Goal: Task Accomplishment & Management: Manage account settings

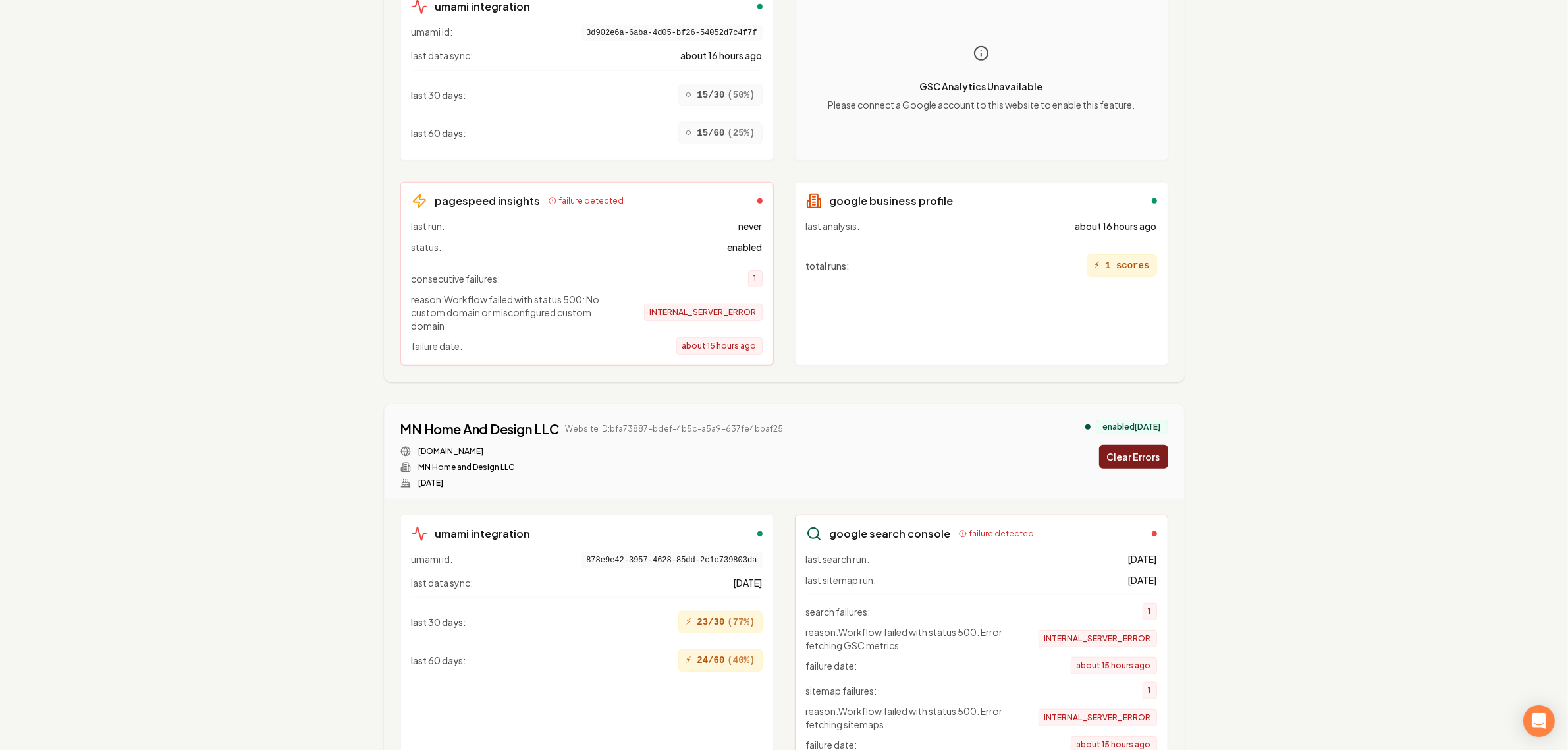
scroll to position [823, 0]
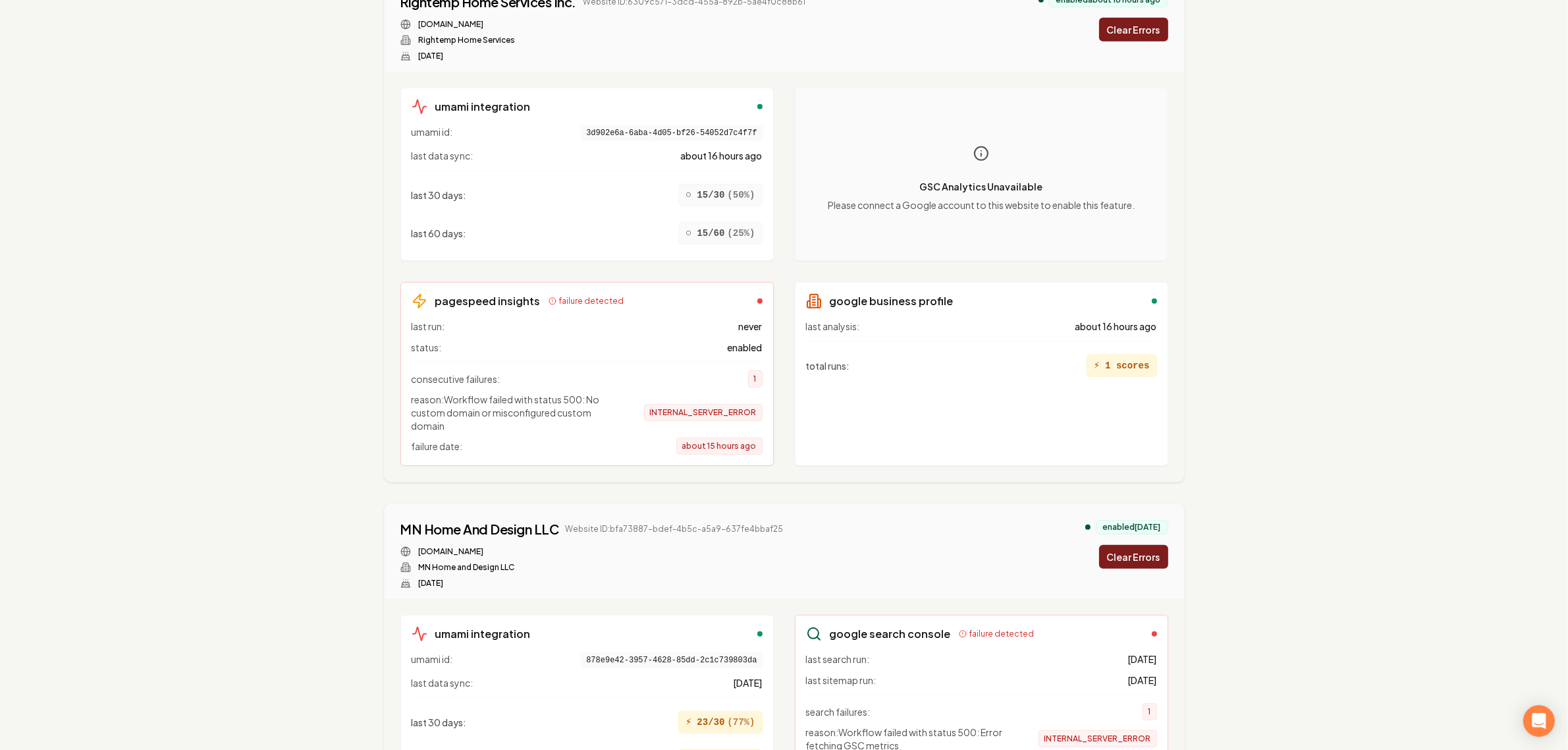
click at [495, 293] on h3 "pagespeed insights" at bounding box center [488, 301] width 105 height 16
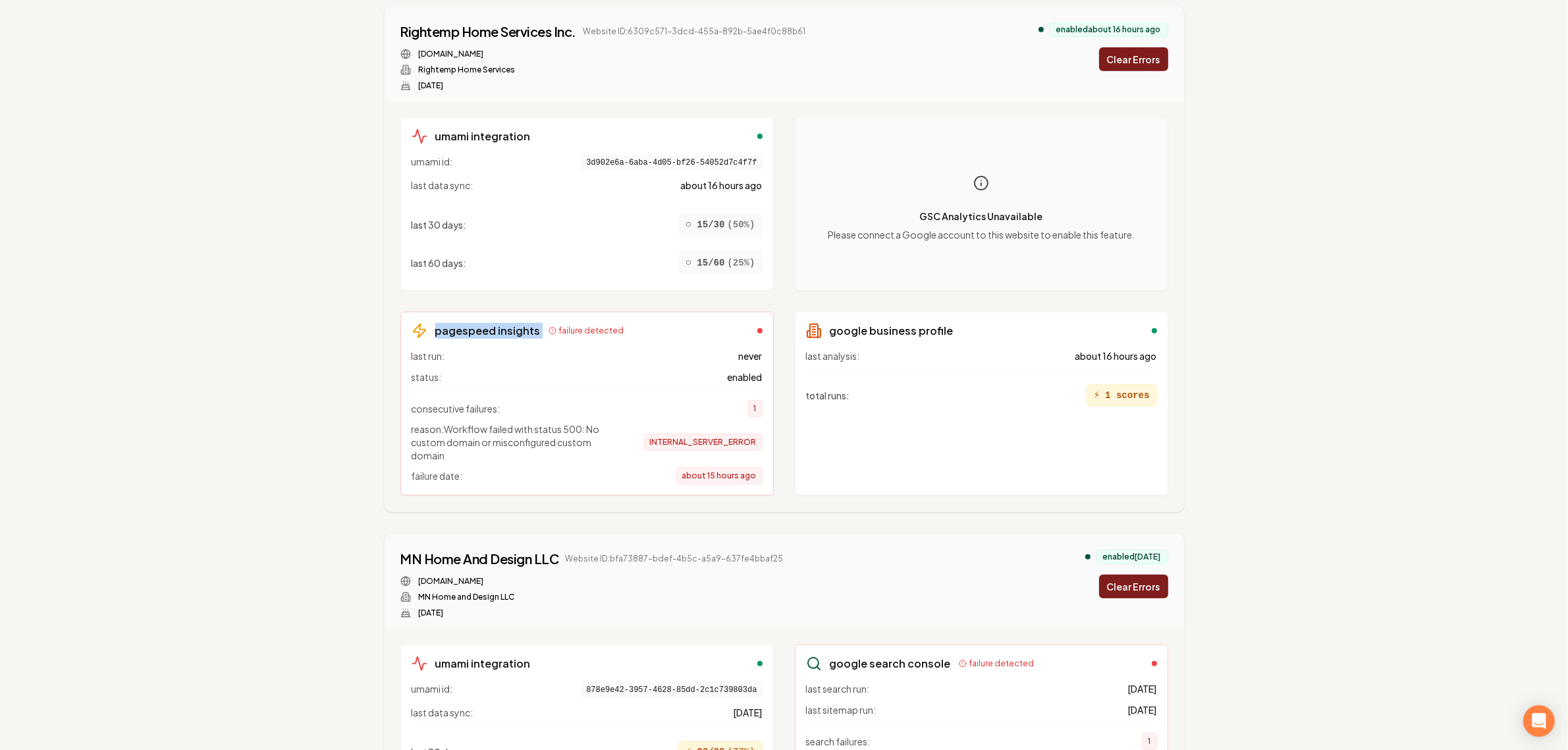
scroll to position [741, 0]
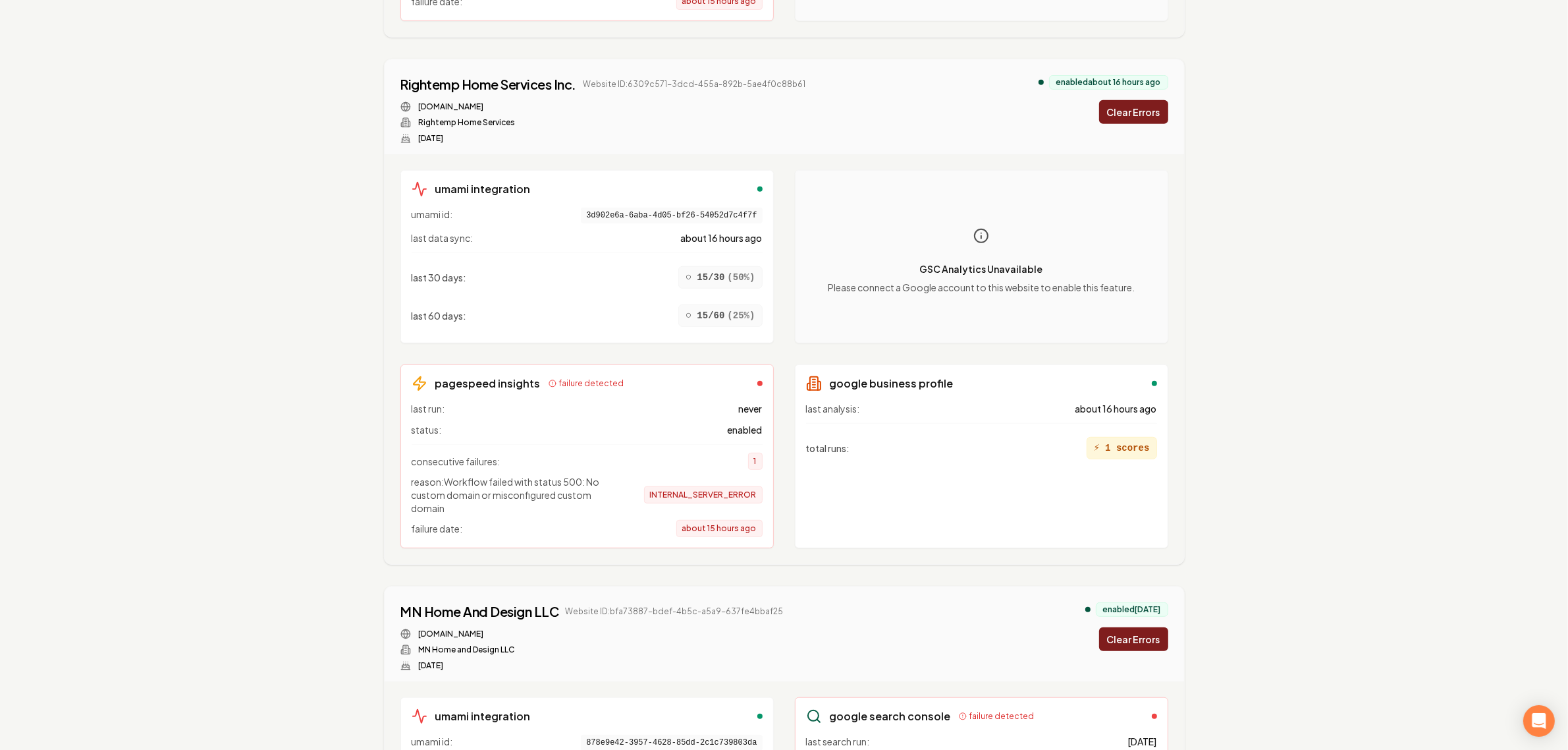
click at [750, 402] on div "last run: never status: enabled consecutive failures: 1 reason: Workflow failed…" at bounding box center [587, 469] width 351 height 135
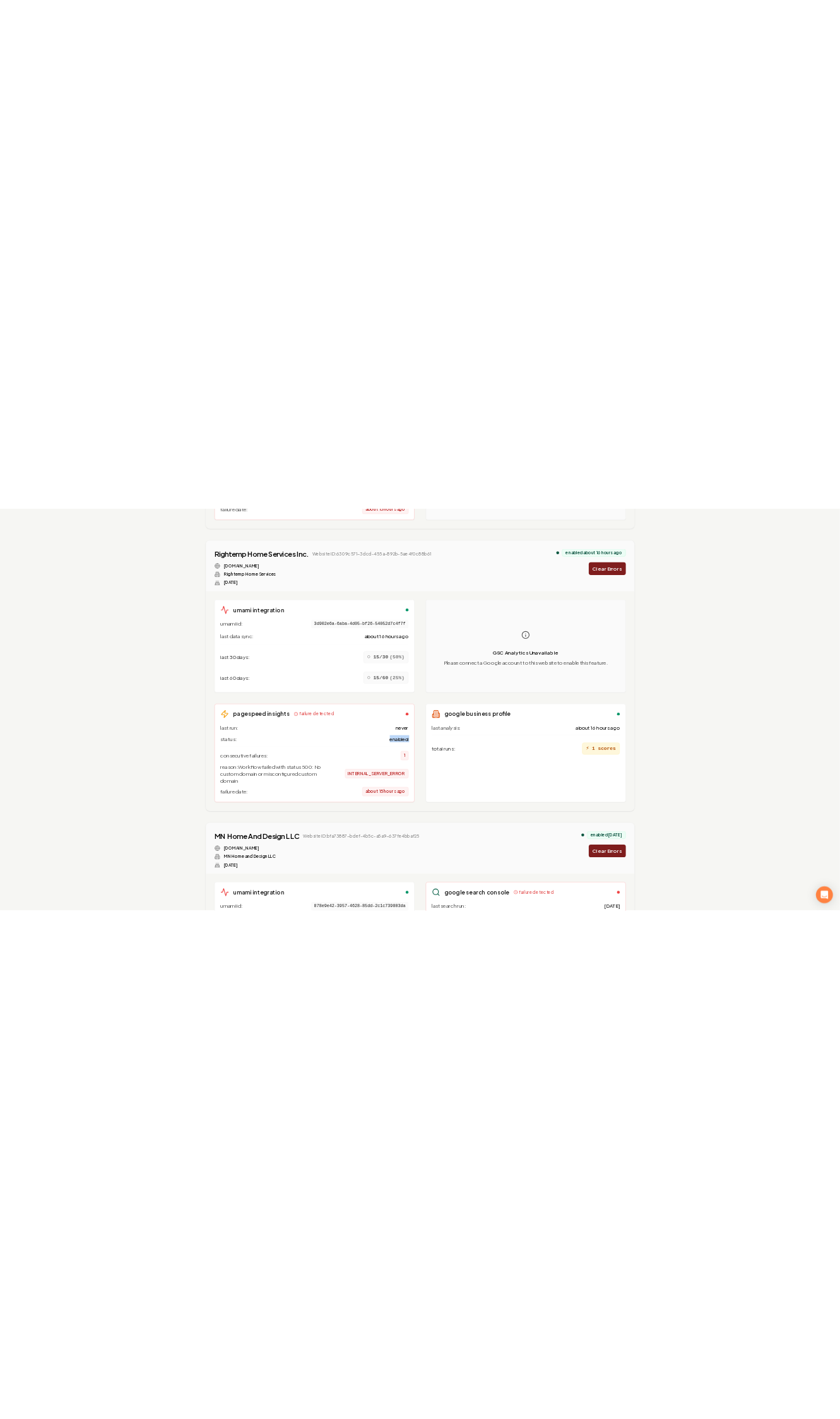
scroll to position [631, 0]
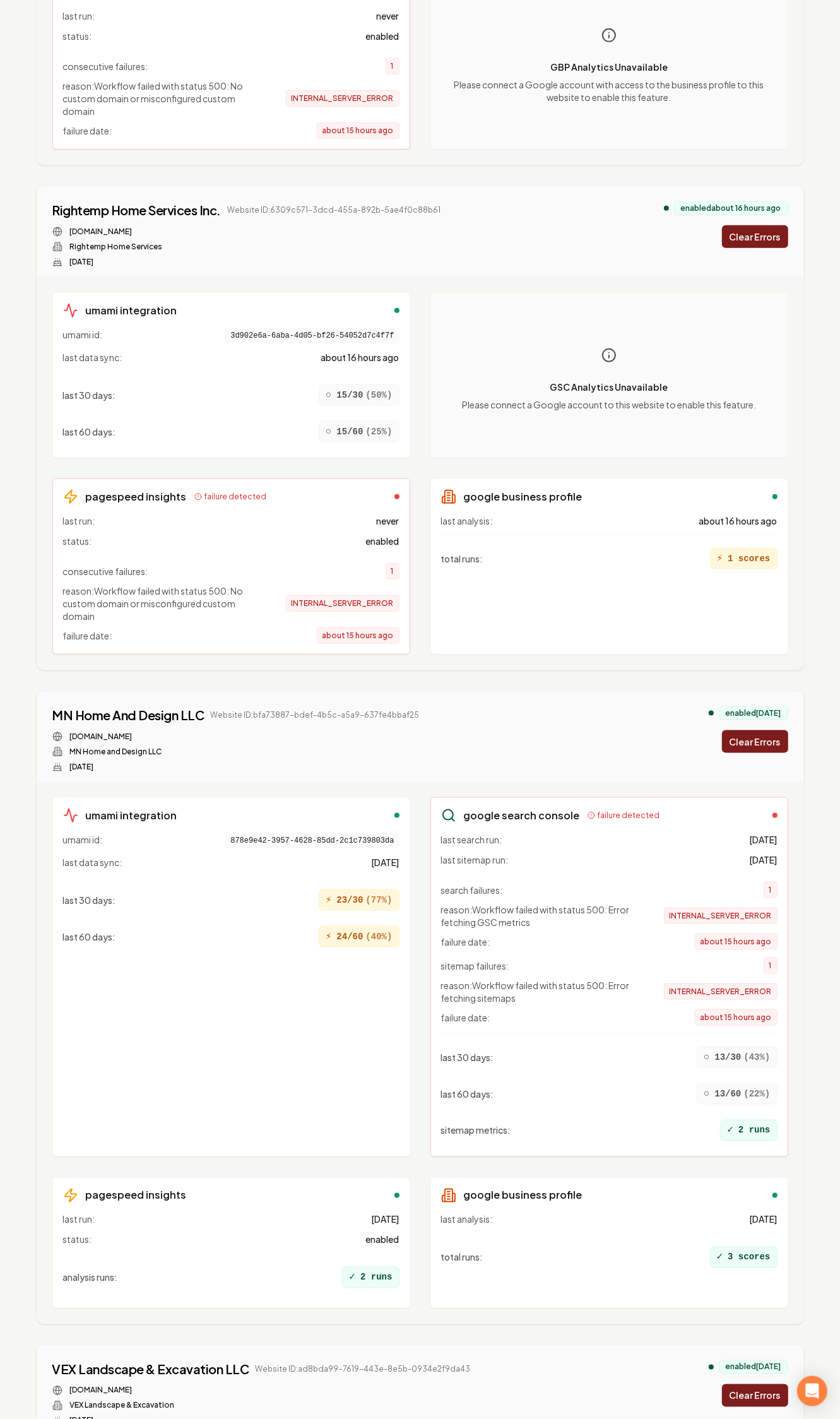
scroll to position [552, 0]
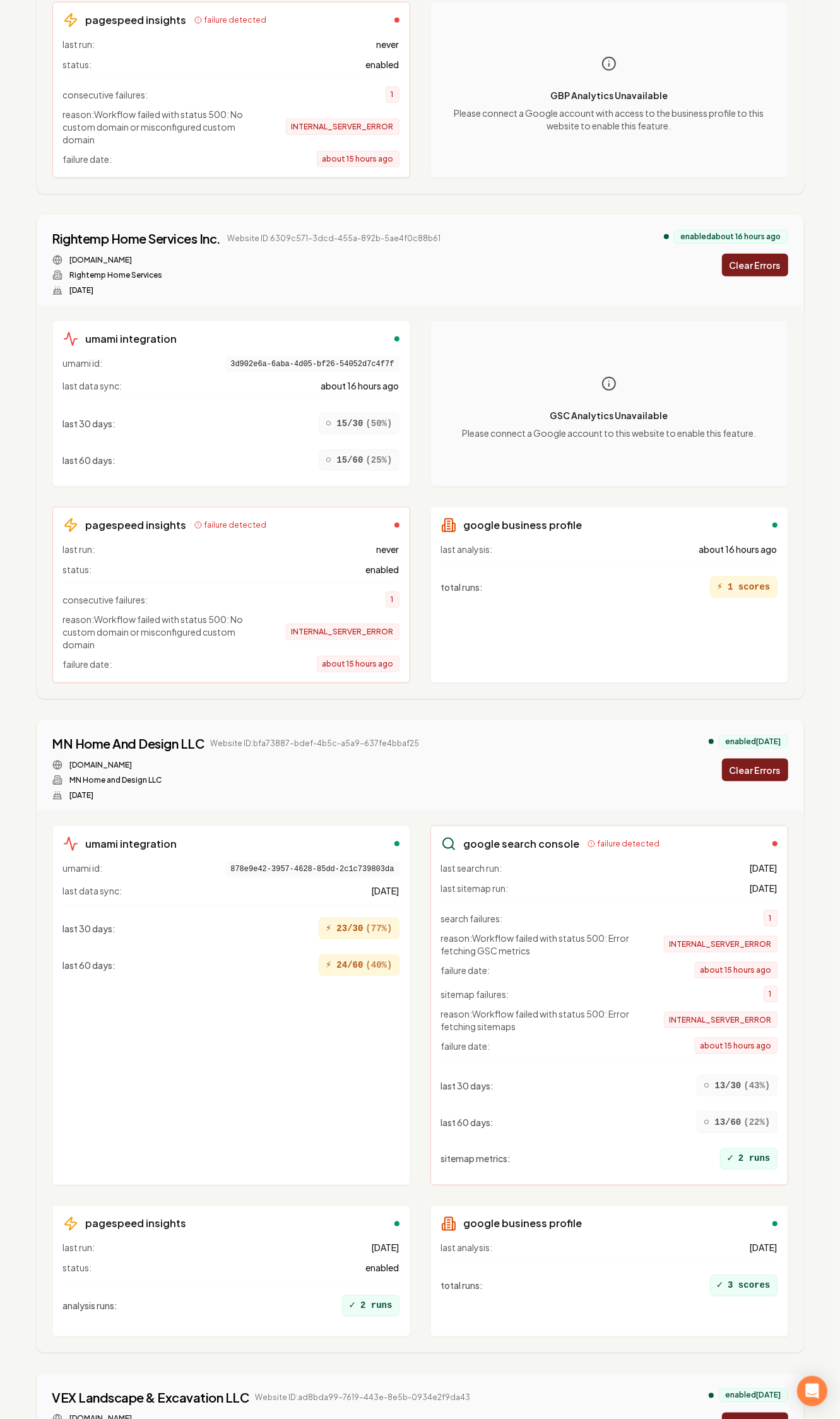
click at [265, 325] on div "umami integration umami id: 3d902e6a-6aba-4d05-bf26-54052d7c4f7f last data sync…" at bounding box center [231, 404] width 358 height 166
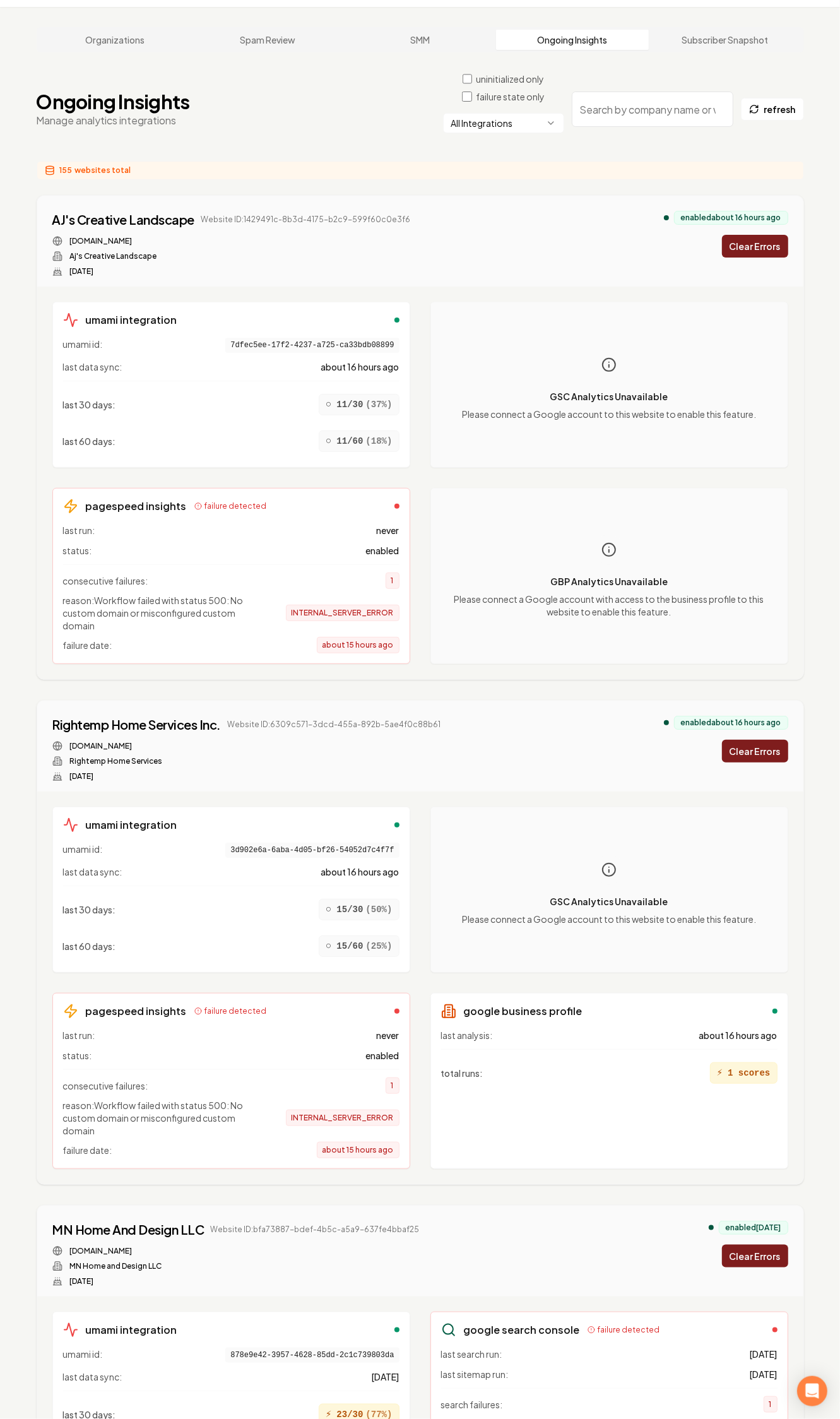
scroll to position [0, 0]
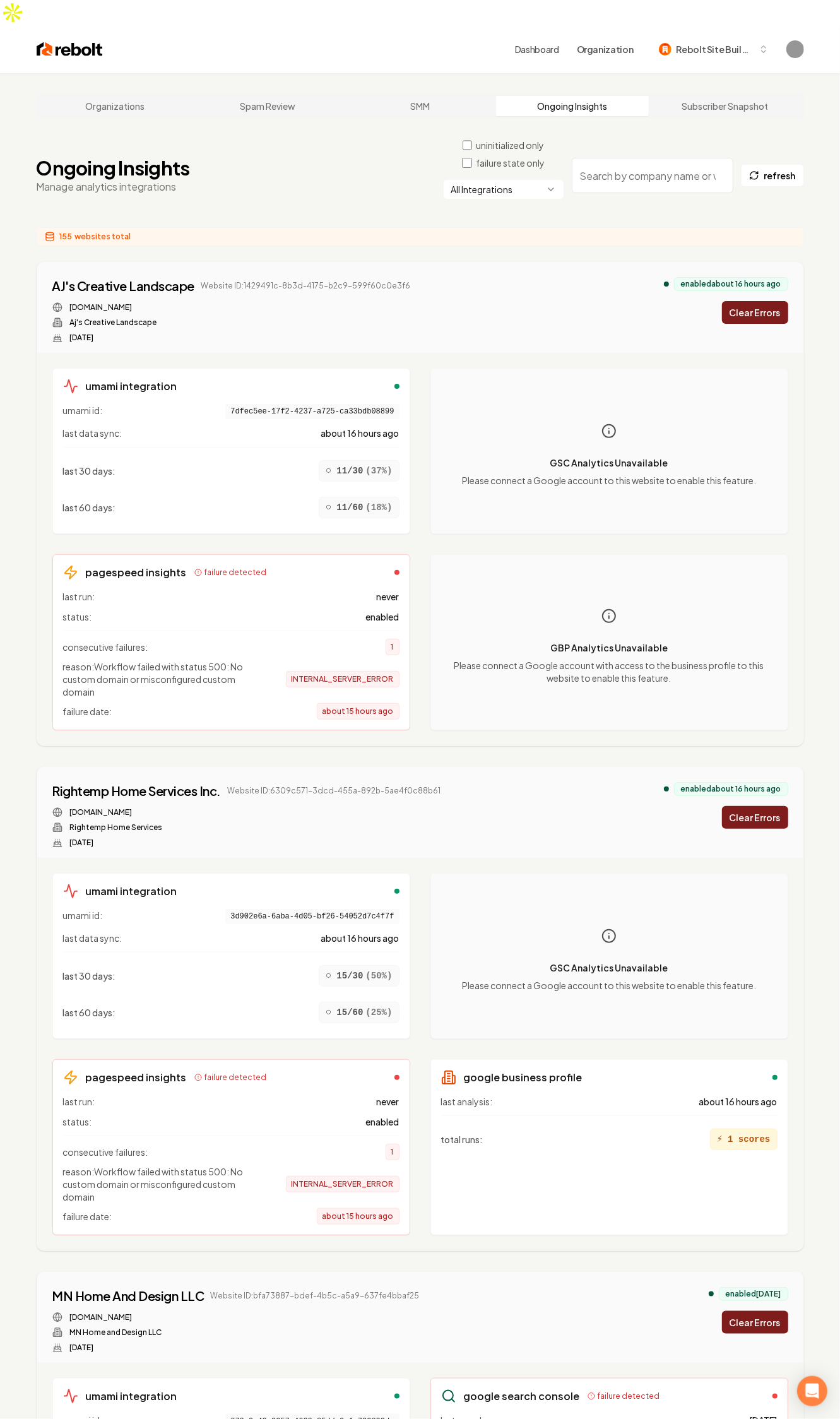
click at [454, 162] on html "Dashboard Organization Rebolt Site Builder Organizations Spam Review SMM Ongoin…" at bounding box center [420, 710] width 840 height 1419
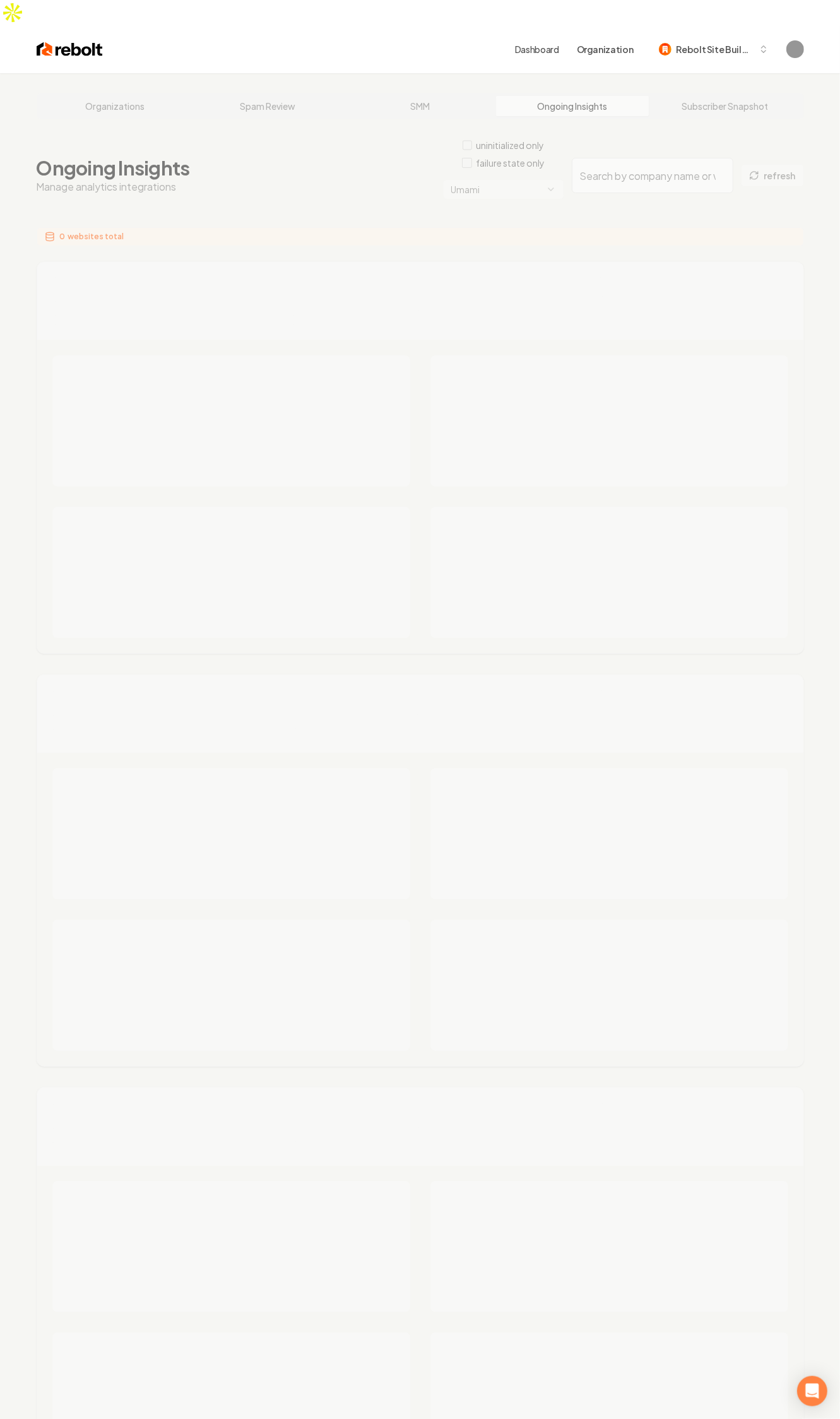
click at [341, 186] on div "Organizations Spam Review SMM Ongoing Insights Subscriber Snapshot Ongoing Insi…" at bounding box center [420, 805] width 840 height 1464
click at [515, 159] on html "Dashboard Organization Rebolt Site Builder Organizations Spam Review SMM Ongoin…" at bounding box center [420, 710] width 840 height 1419
click at [251, 243] on div "Organizations Spam Review SMM Ongoing Insights Subscriber Snapshot Ongoing Insi…" at bounding box center [420, 805] width 840 height 1464
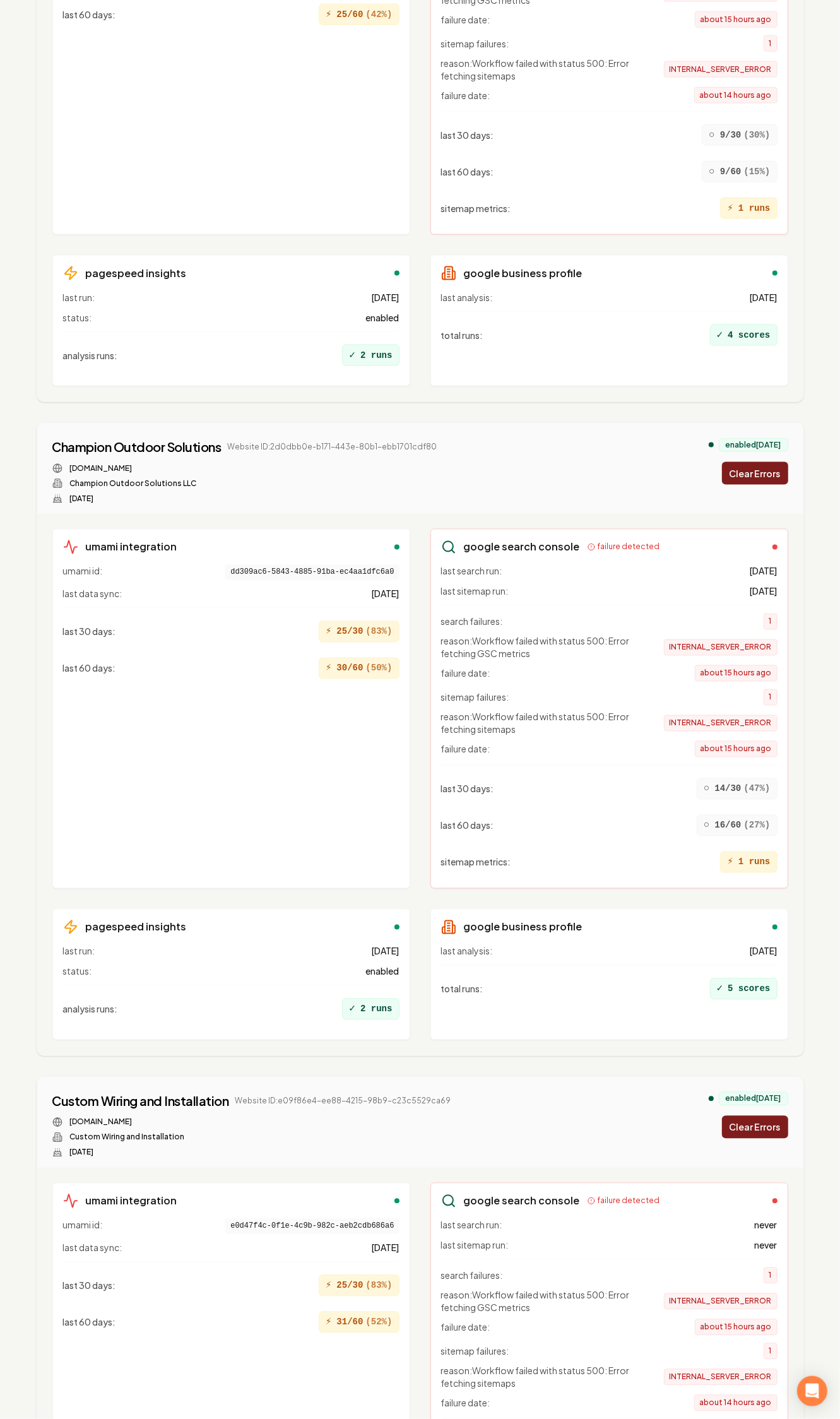
scroll to position [1263, 0]
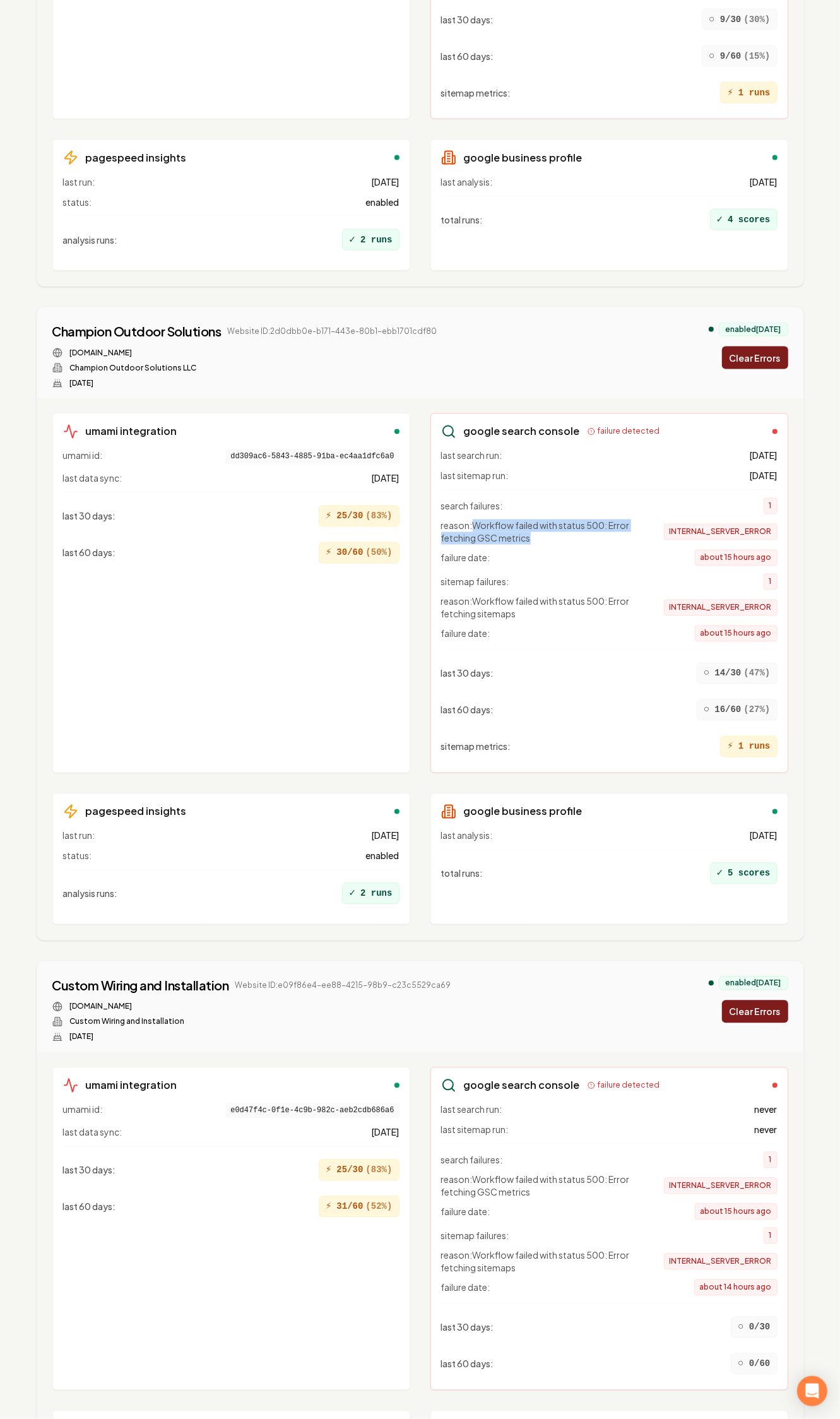
drag, startPoint x: 537, startPoint y: 519, endPoint x: 477, endPoint y: 512, distance: 60.4
click at [477, 519] on span "reason: Workflow failed with status 500: Error fetching GSC metrics" at bounding box center [542, 532] width 202 height 25
copy span "Workflow failed with status 500: Error fetching GSC metrics"
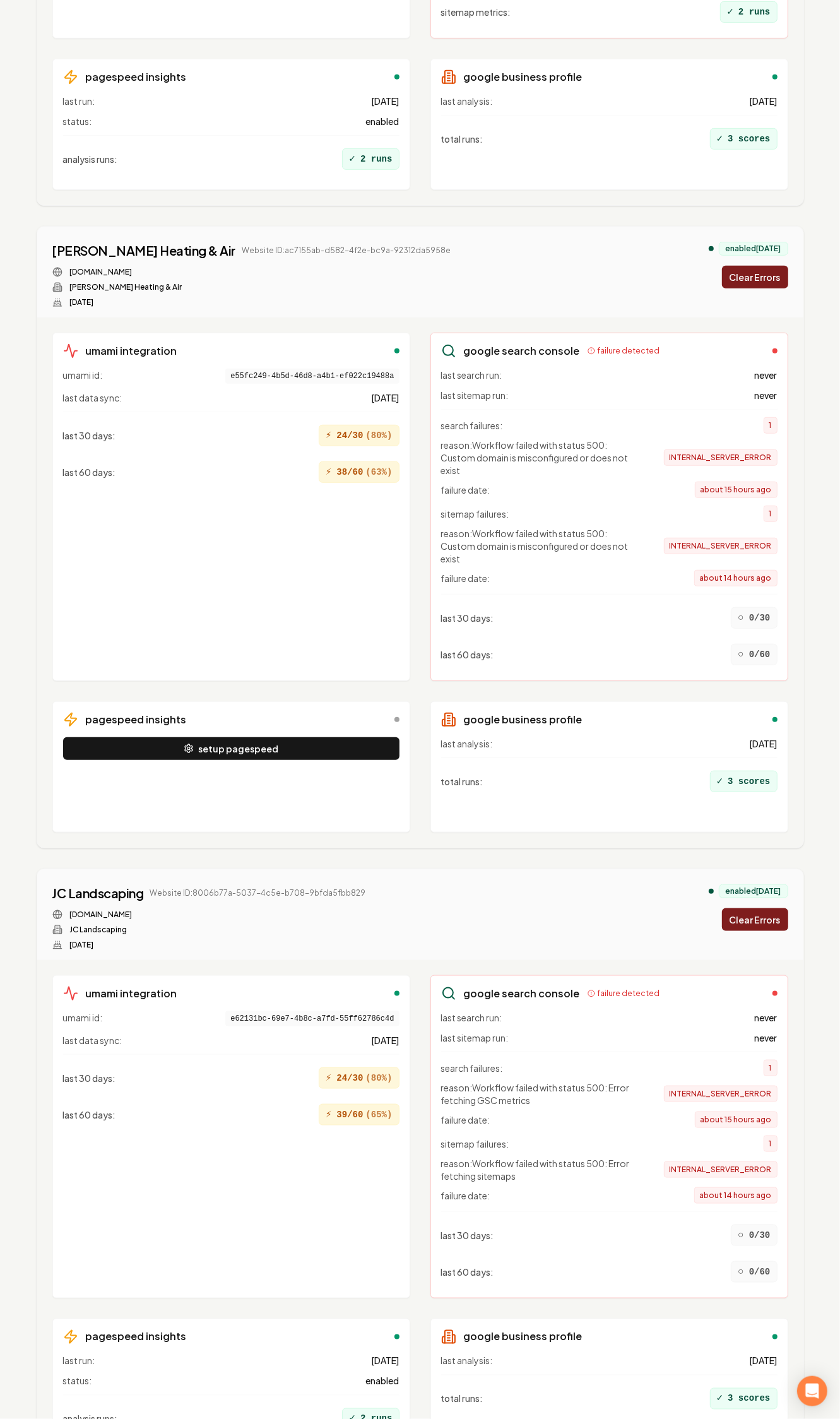
scroll to position [7102, 0]
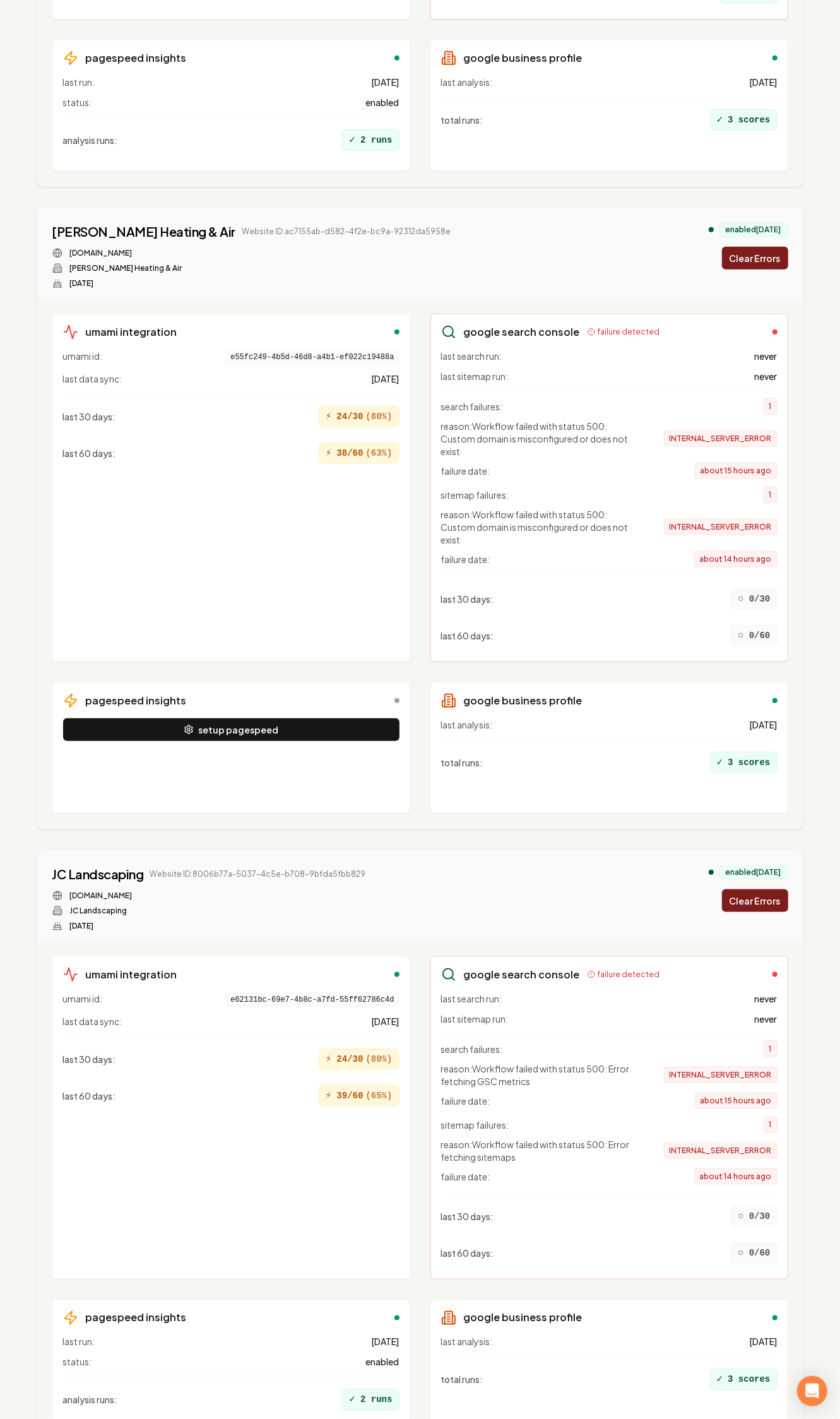
click at [570, 583] on div "last 30 days : ○ 0/30" at bounding box center [609, 599] width 336 height 32
drag, startPoint x: 619, startPoint y: 446, endPoint x: 610, endPoint y: 435, distance: 14.2
click at [610, 435] on span "reason: Workflow failed with status 500: Custom domain is misconfigured or does…" at bounding box center [542, 438] width 202 height 38
copy span "Custom domain is misconfigured or does not exist"
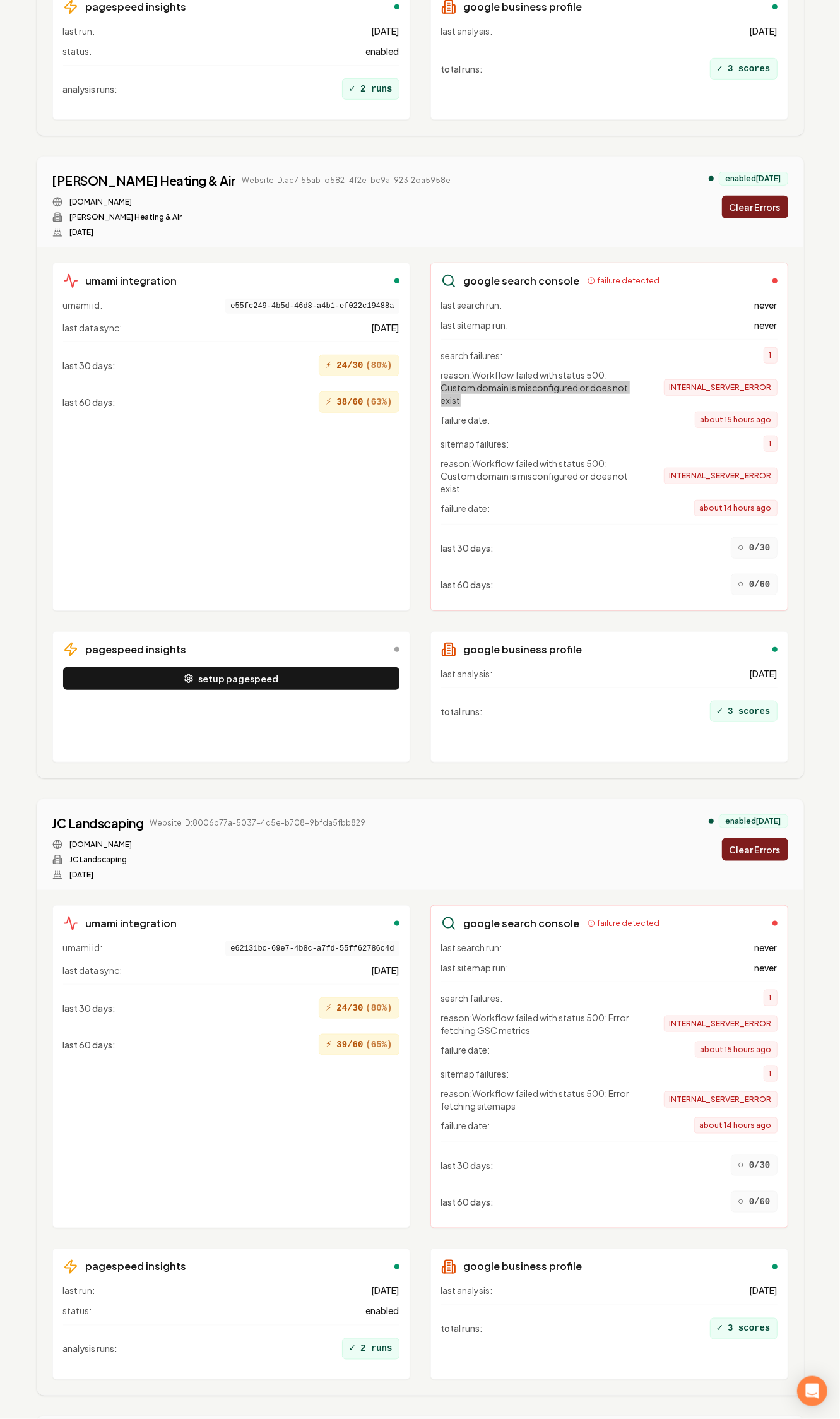
scroll to position [7181, 0]
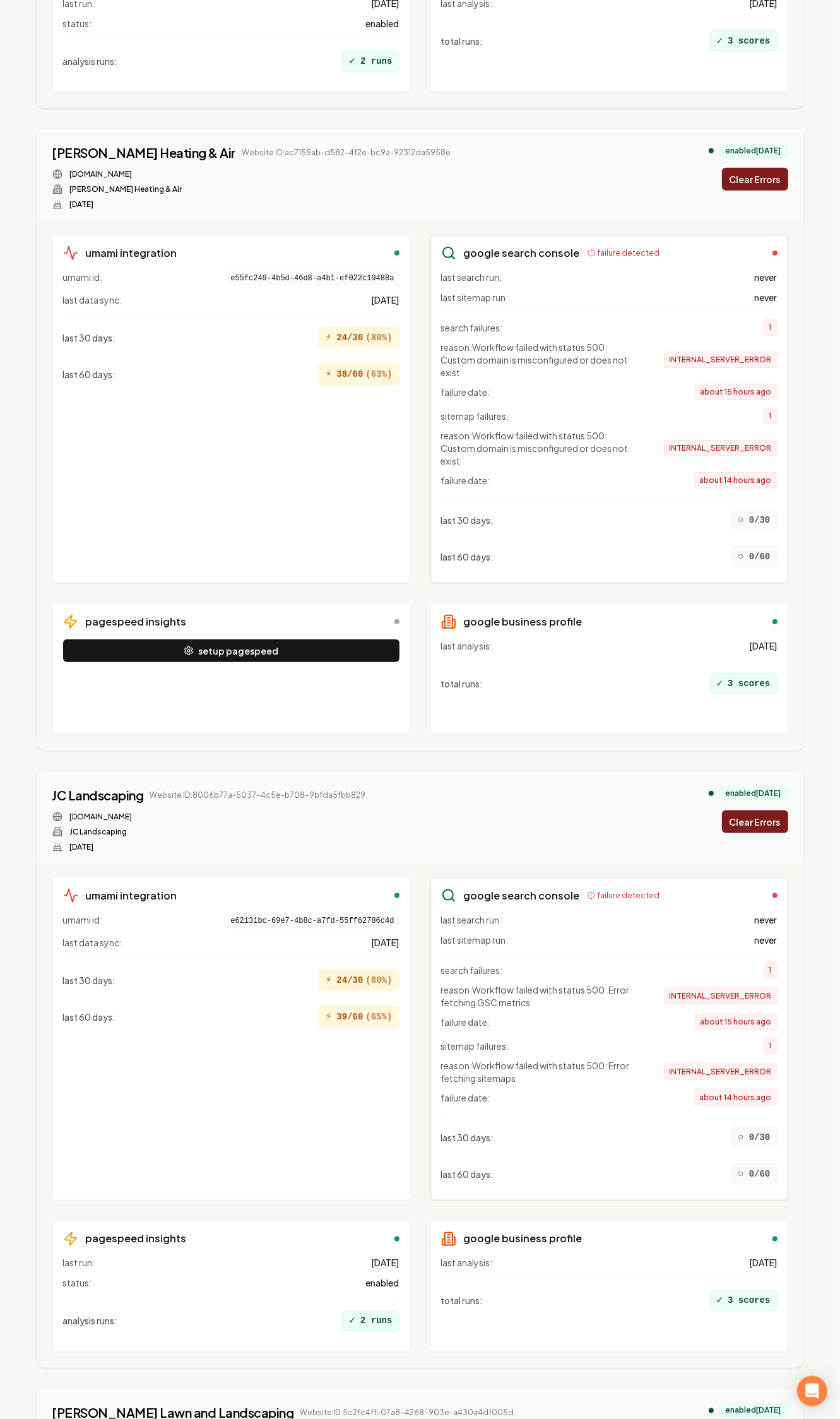
click at [503, 358] on span "reason: Workflow failed with status 500: Custom domain is misconfigured or does…" at bounding box center [542, 359] width 202 height 38
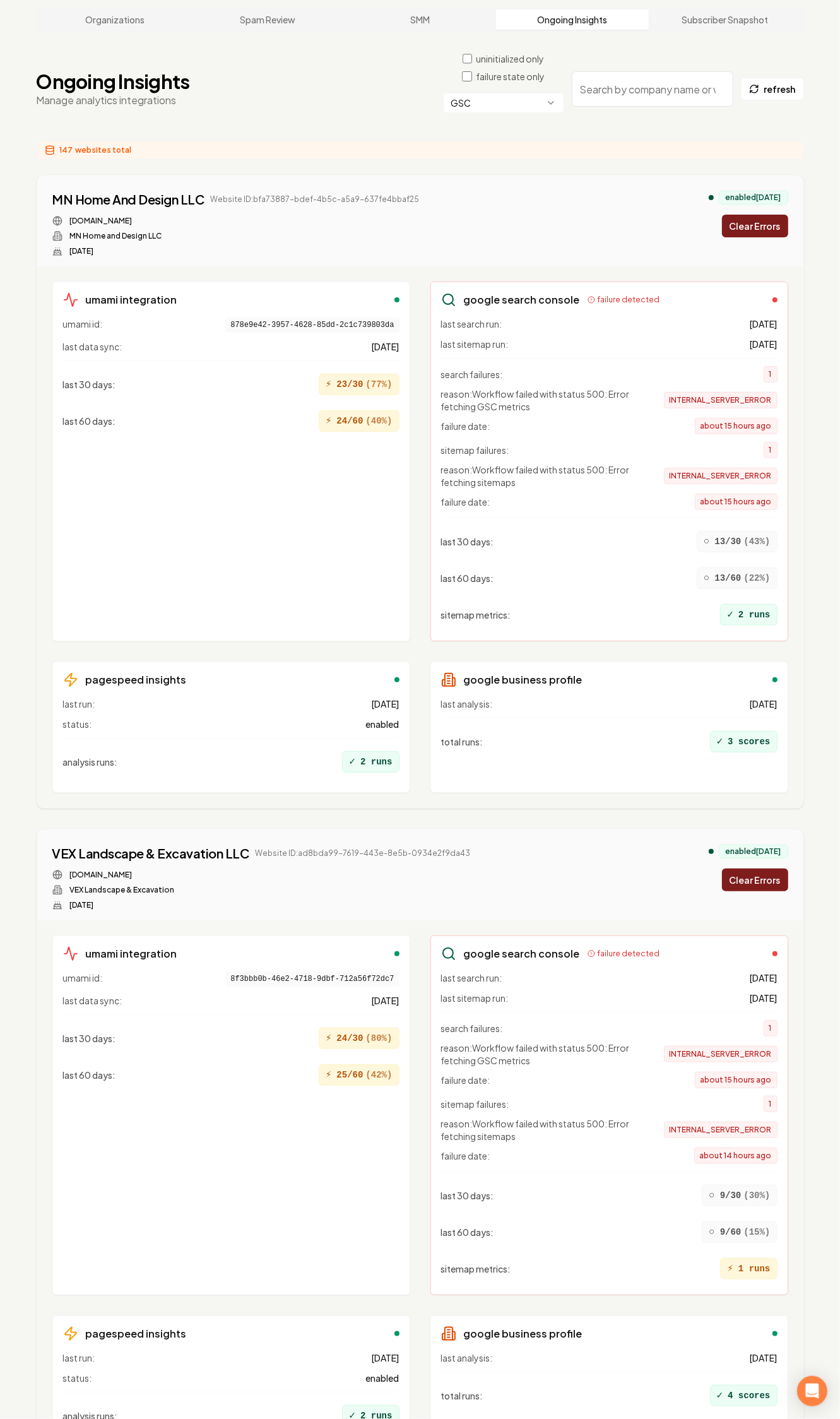
scroll to position [166, 0]
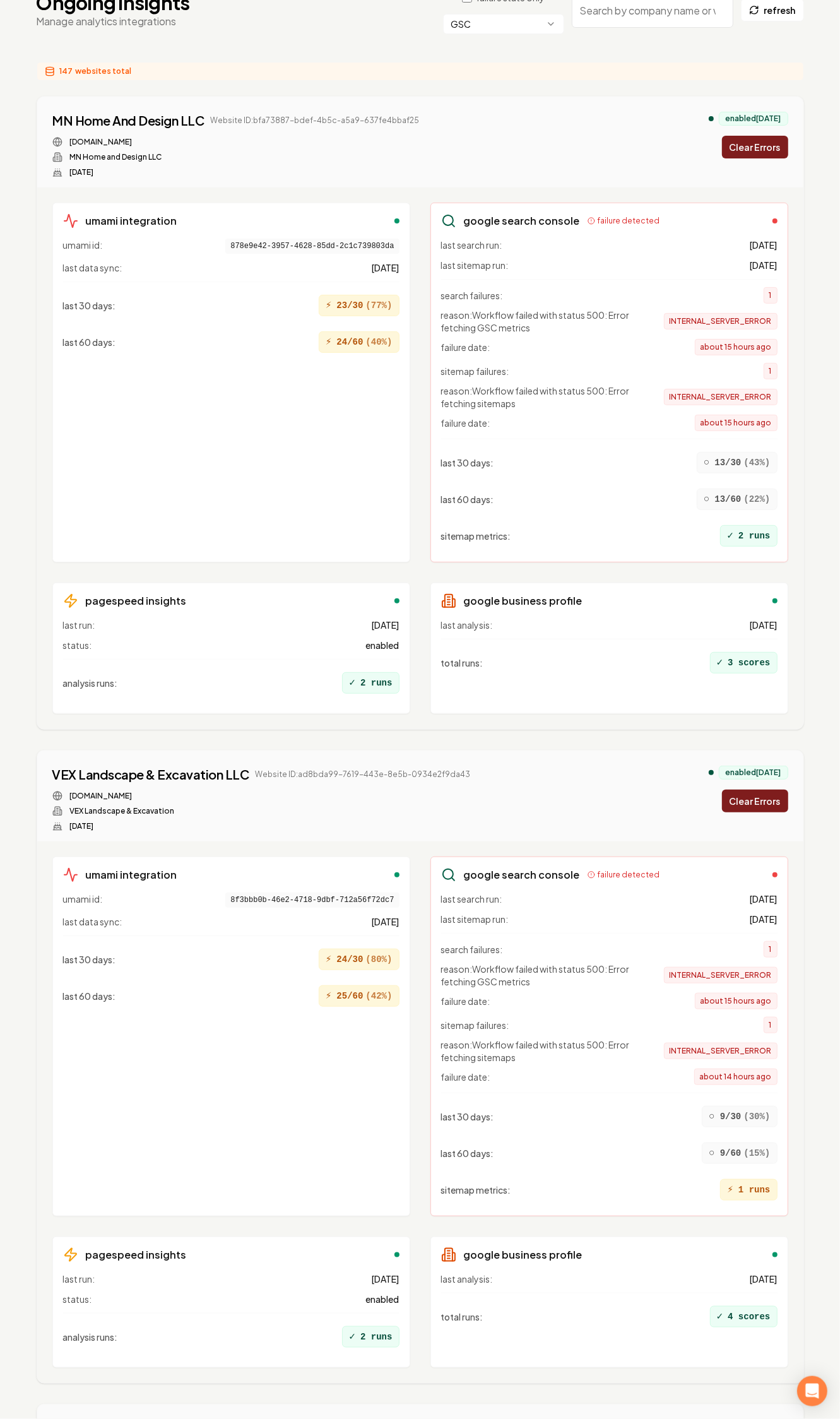
drag, startPoint x: 527, startPoint y: 669, endPoint x: 356, endPoint y: 686, distance: 171.8
click at [527, 669] on div "last analysis: [DATE] total runs : ✓ 3 scores" at bounding box center [609, 661] width 336 height 85
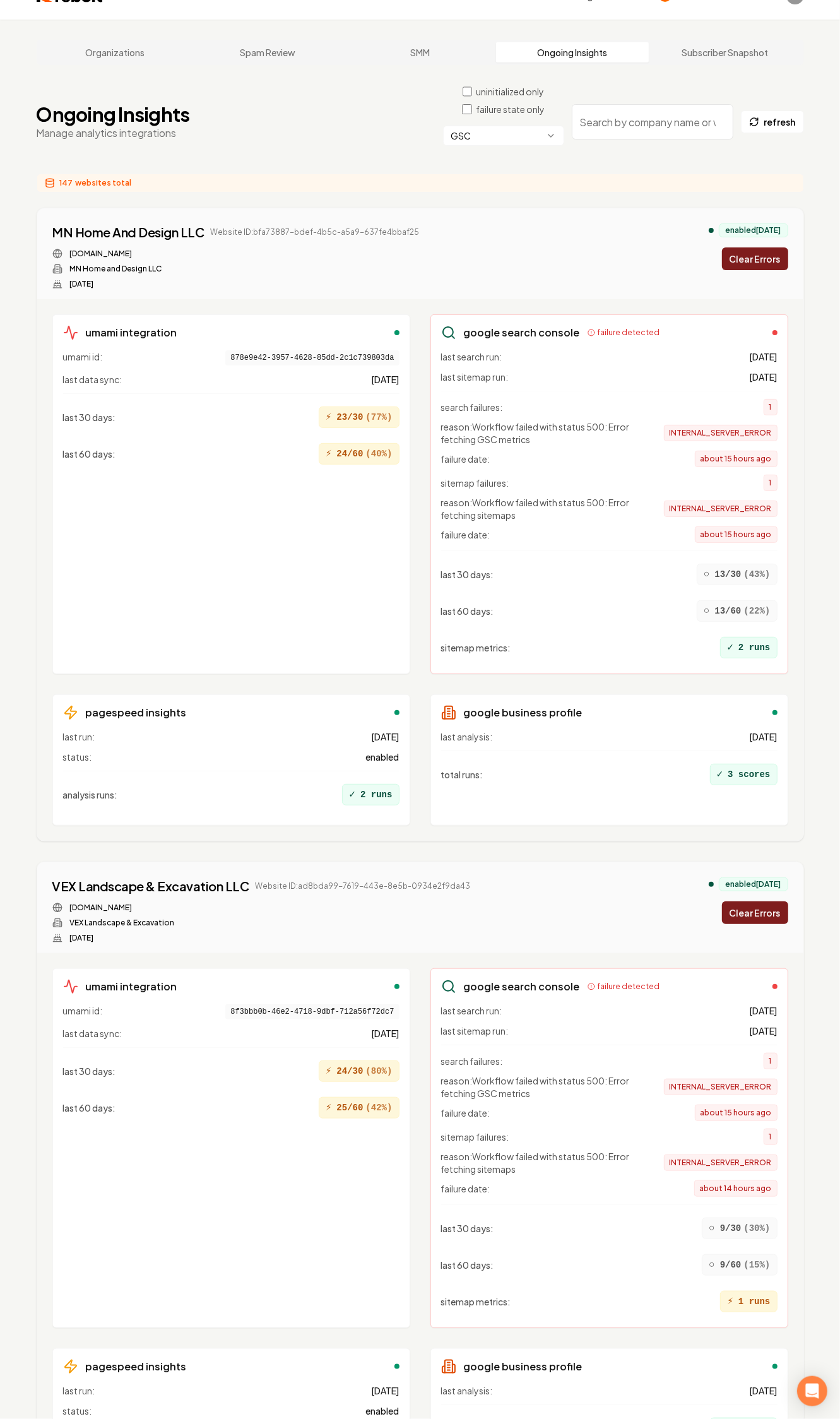
scroll to position [0, 0]
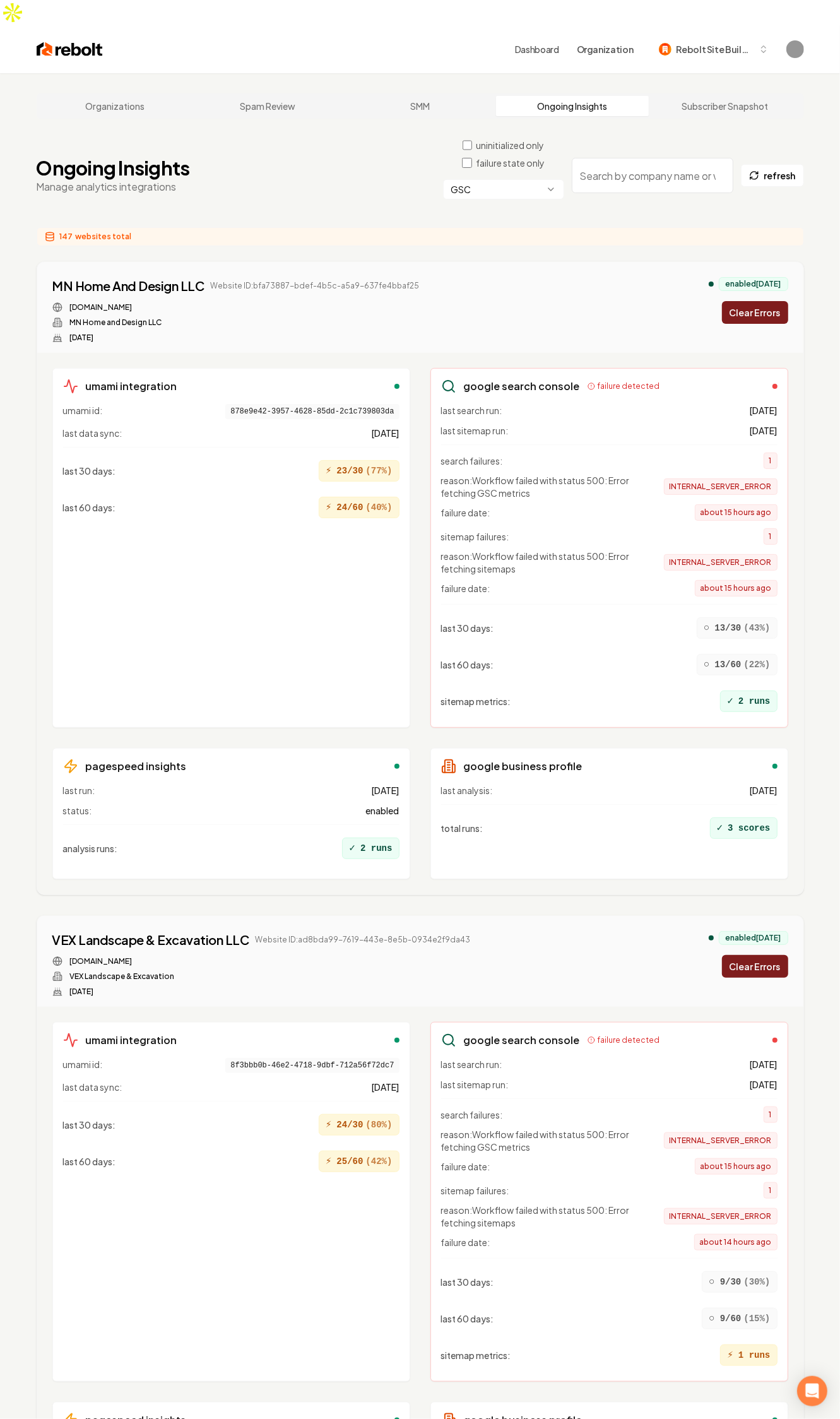
click at [334, 628] on div "umami id: 878e9e42-3957-4628-85dd-2c1c739803da last data sync: [DATE] last 30 d…" at bounding box center [231, 560] width 336 height 313
click at [332, 630] on div "umami id: 878e9e42-3957-4628-85dd-2c1c739803da last data sync: [DATE] last 30 d…" at bounding box center [231, 560] width 336 height 313
click at [475, 170] on html "Dashboard Organization Rebolt Site Builder Organizations Spam Review SMM Ongoin…" at bounding box center [420, 710] width 840 height 1419
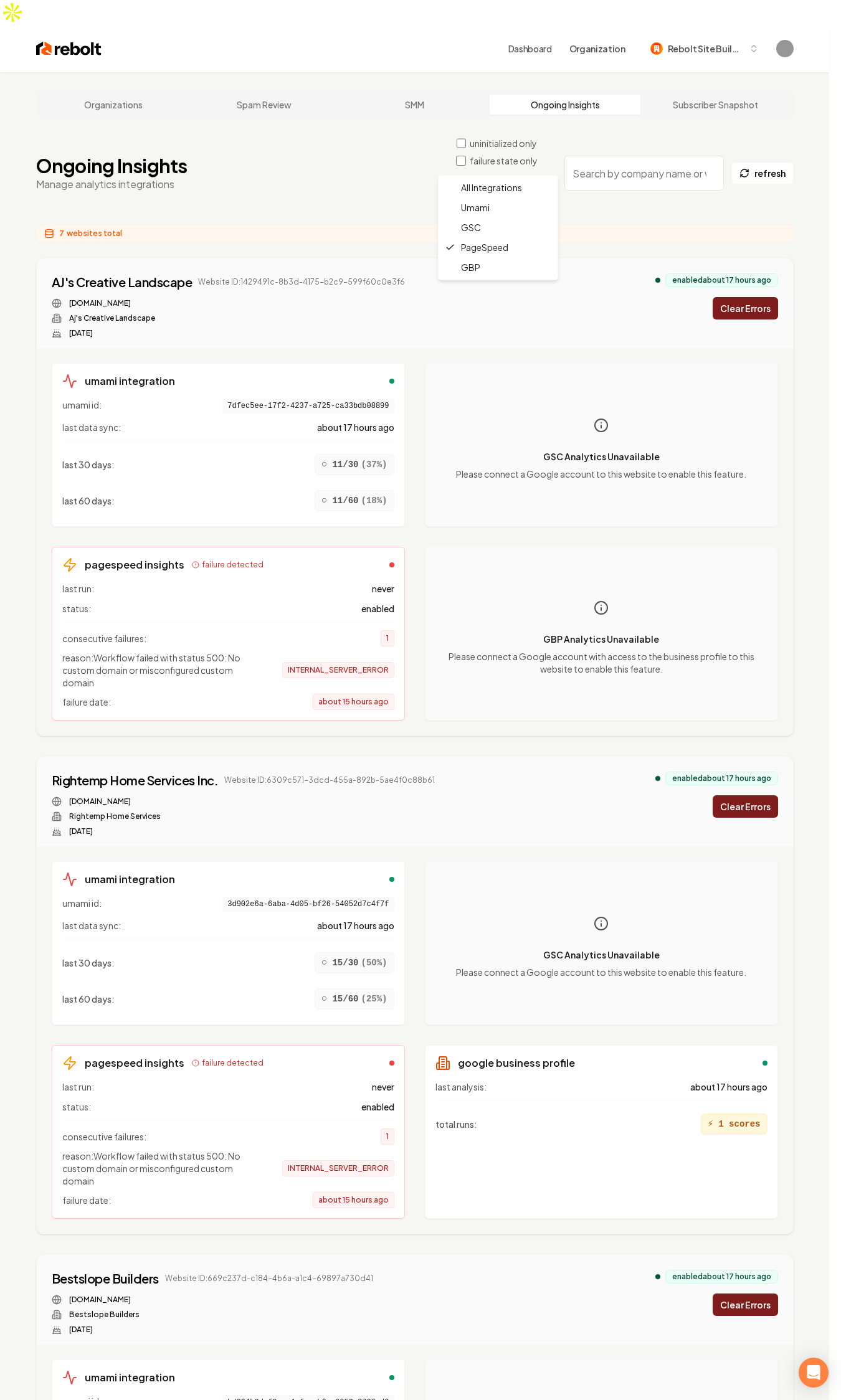
click at [519, 154] on html "Dashboard Organization Rebolt Site Builder Organizations Spam Review SMM Ongoin…" at bounding box center [420, 700] width 841 height 1400
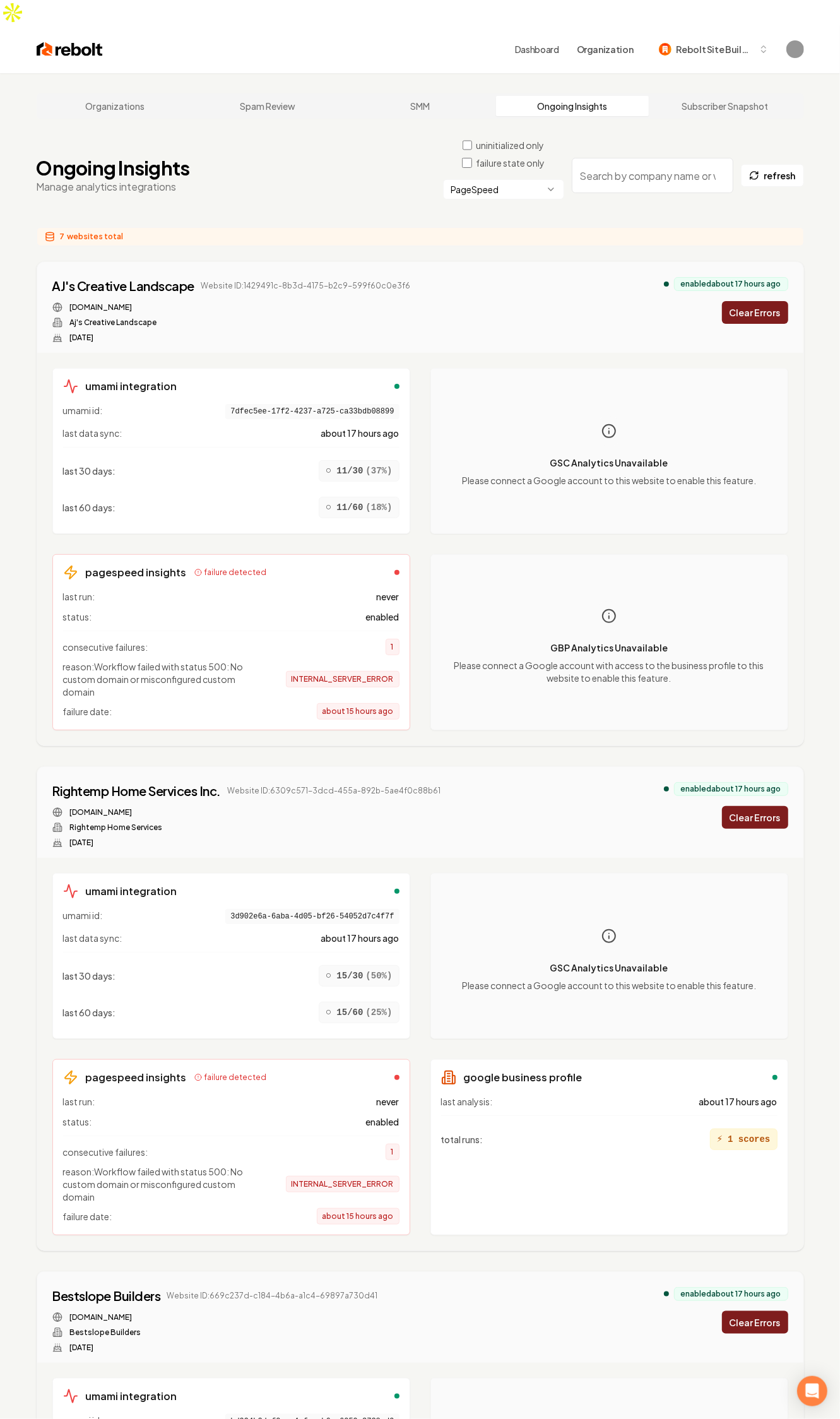
click at [474, 603] on div "GBP Analytics Unavailable Please connect a Google account with access to the bu…" at bounding box center [609, 642] width 336 height 155
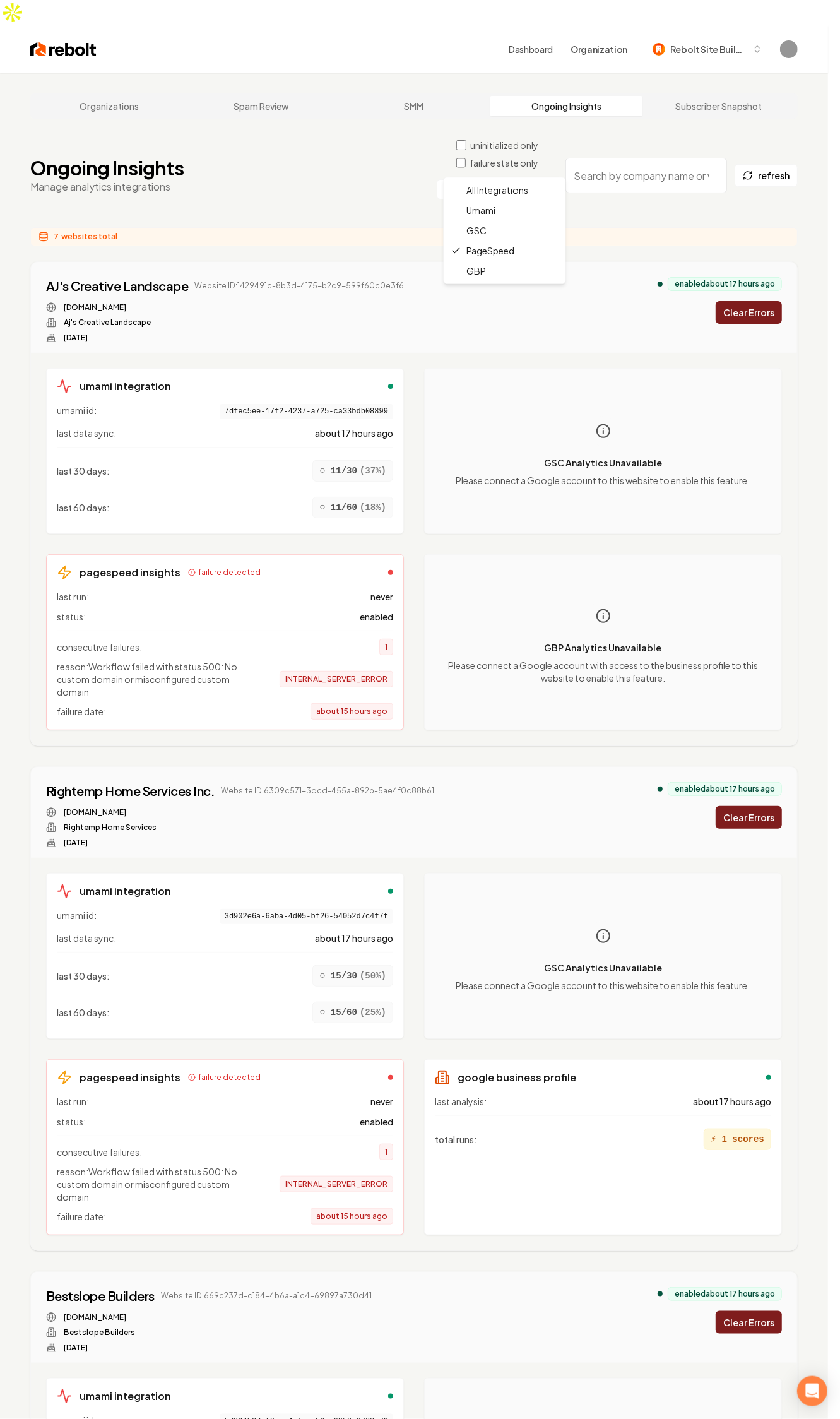
click at [512, 170] on html "Dashboard Organization Rebolt Site Builder Organizations Spam Review SMM Ongoin…" at bounding box center [420, 710] width 840 height 1419
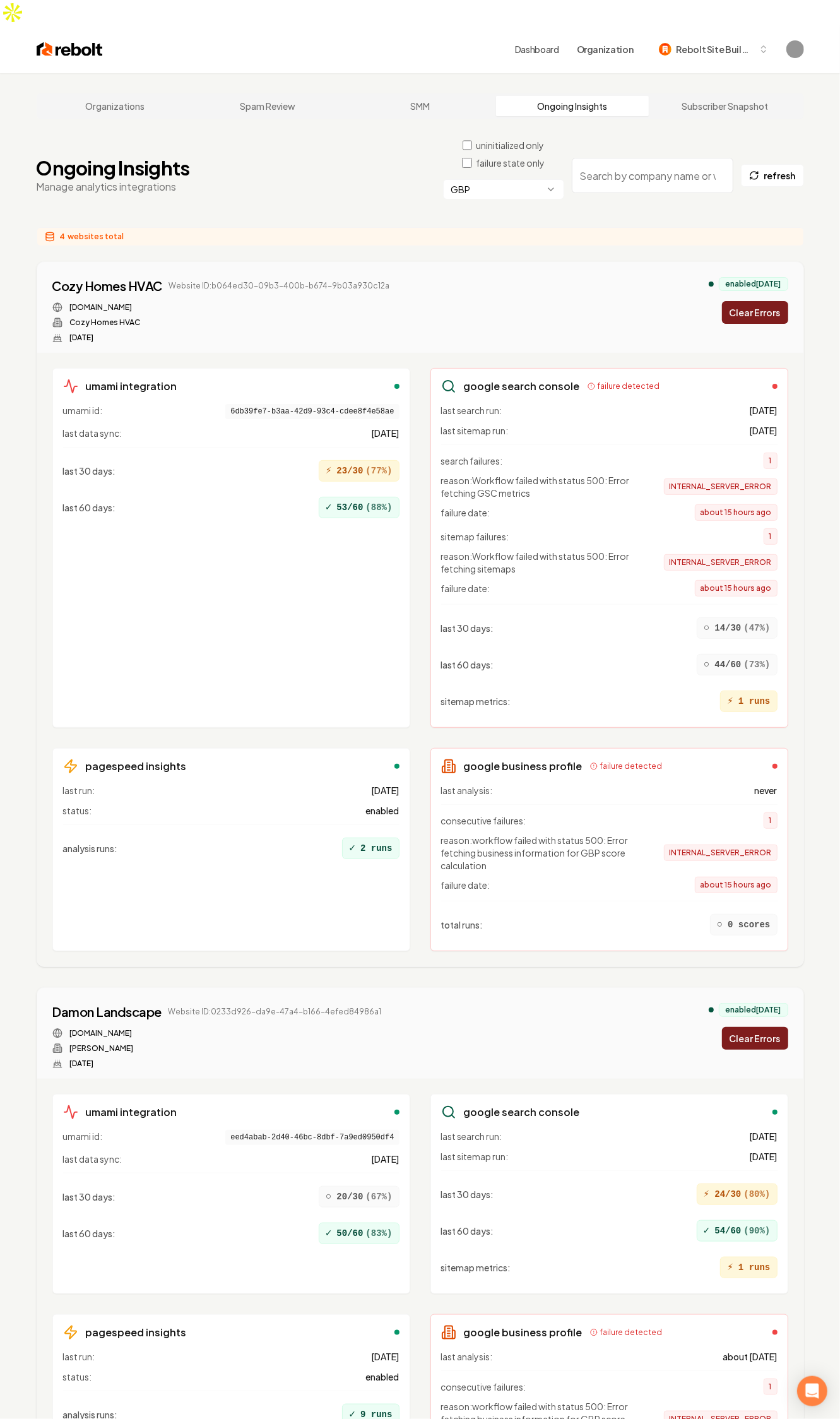
click at [620, 550] on span "reason: Workflow failed with status 500: Error fetching sitemaps" at bounding box center [542, 562] width 202 height 25
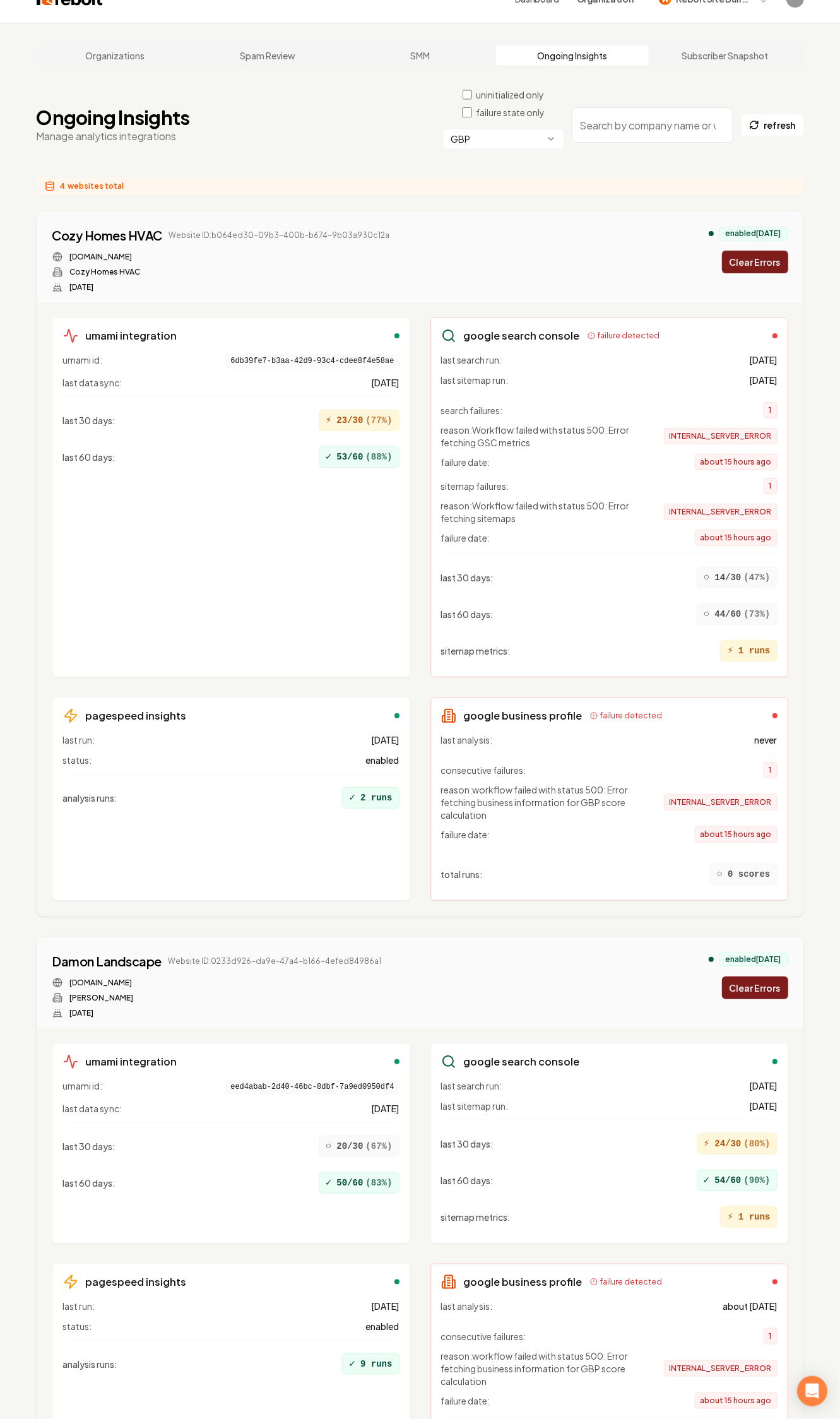
scroll to position [79, 0]
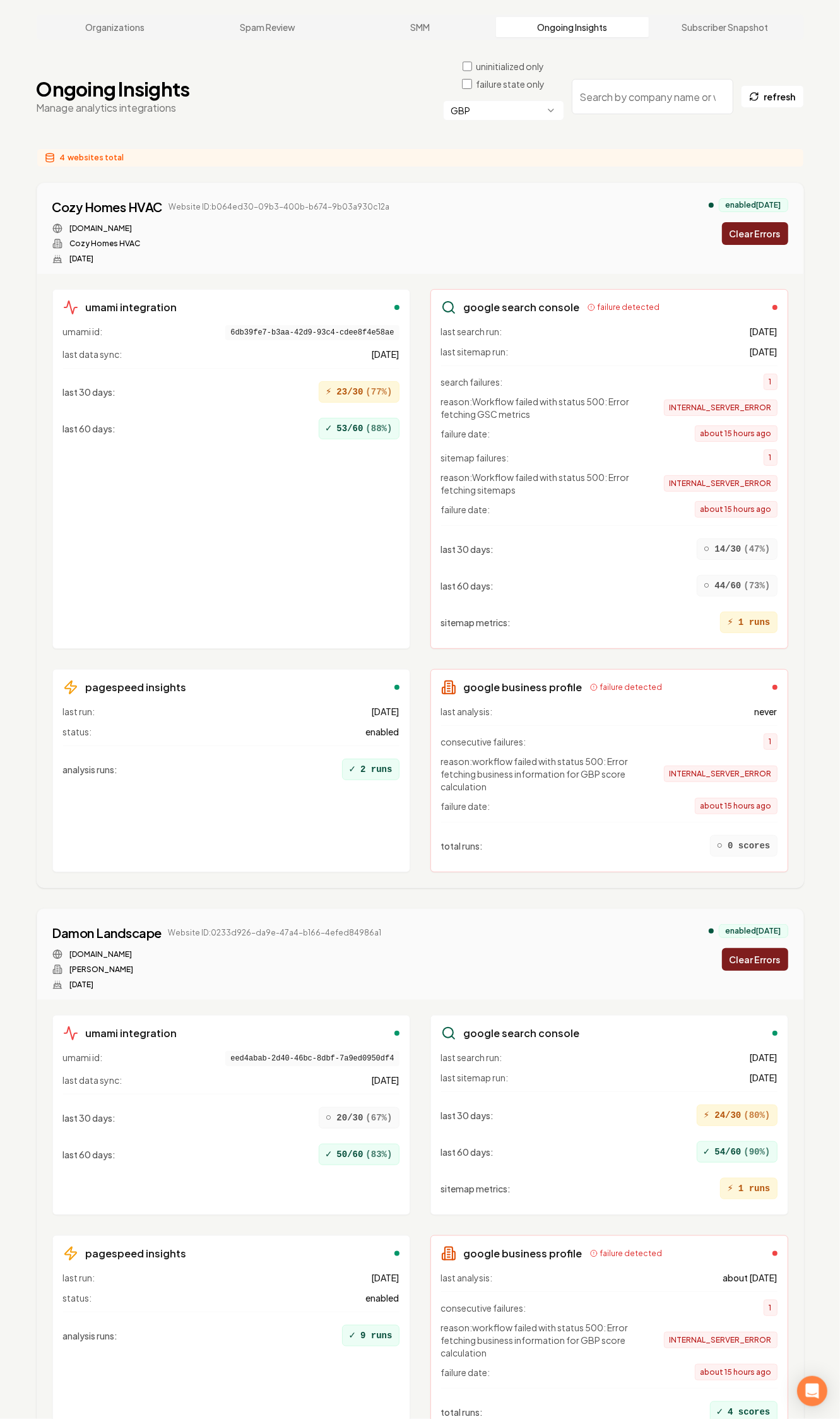
click at [581, 718] on div "Damon Landscape Website ID: 0233d926-da9e-47a4-b166-4efed84986a1 [DOMAIN_NAME] …" at bounding box center [420, 957] width 735 height 65
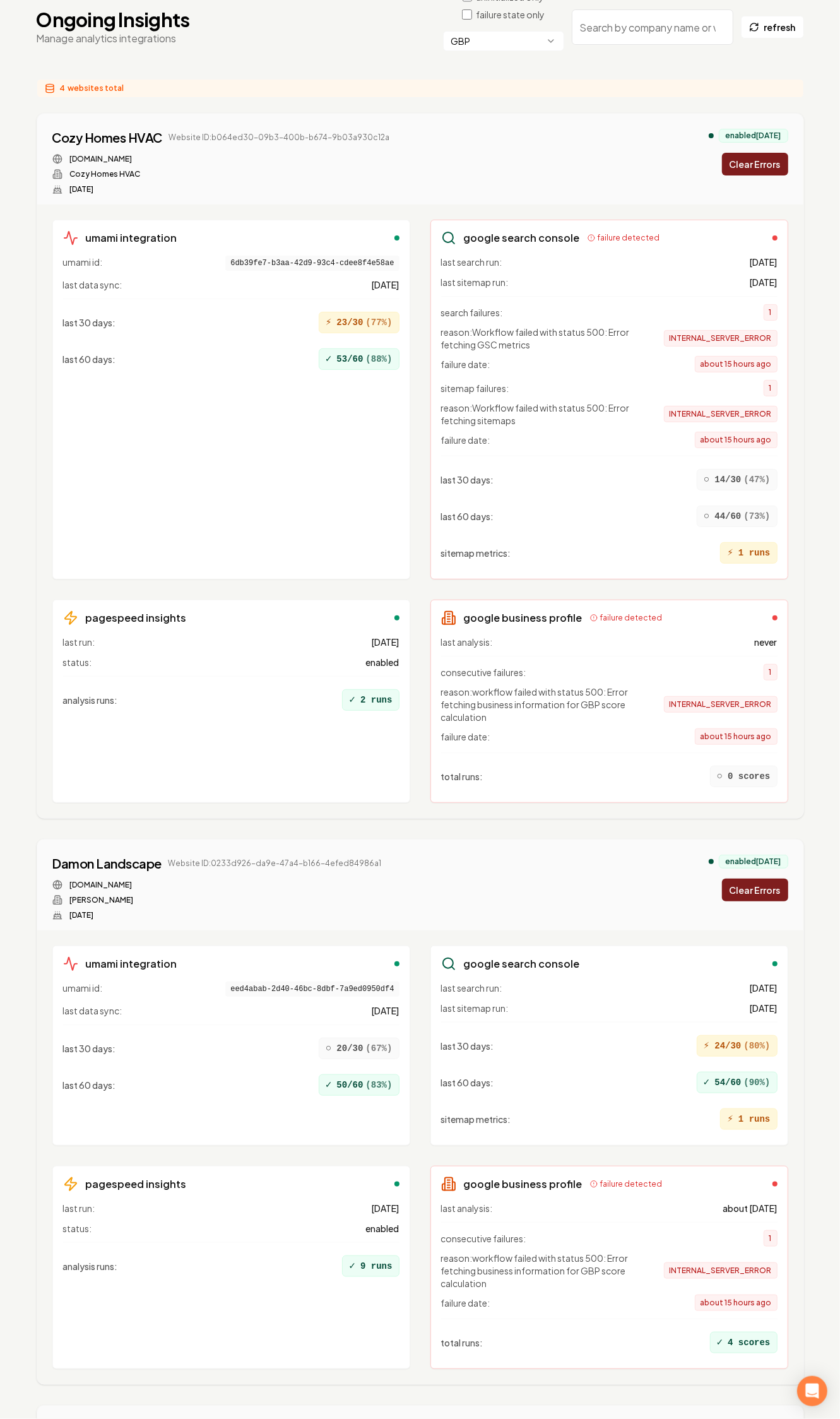
scroll to position [394, 0]
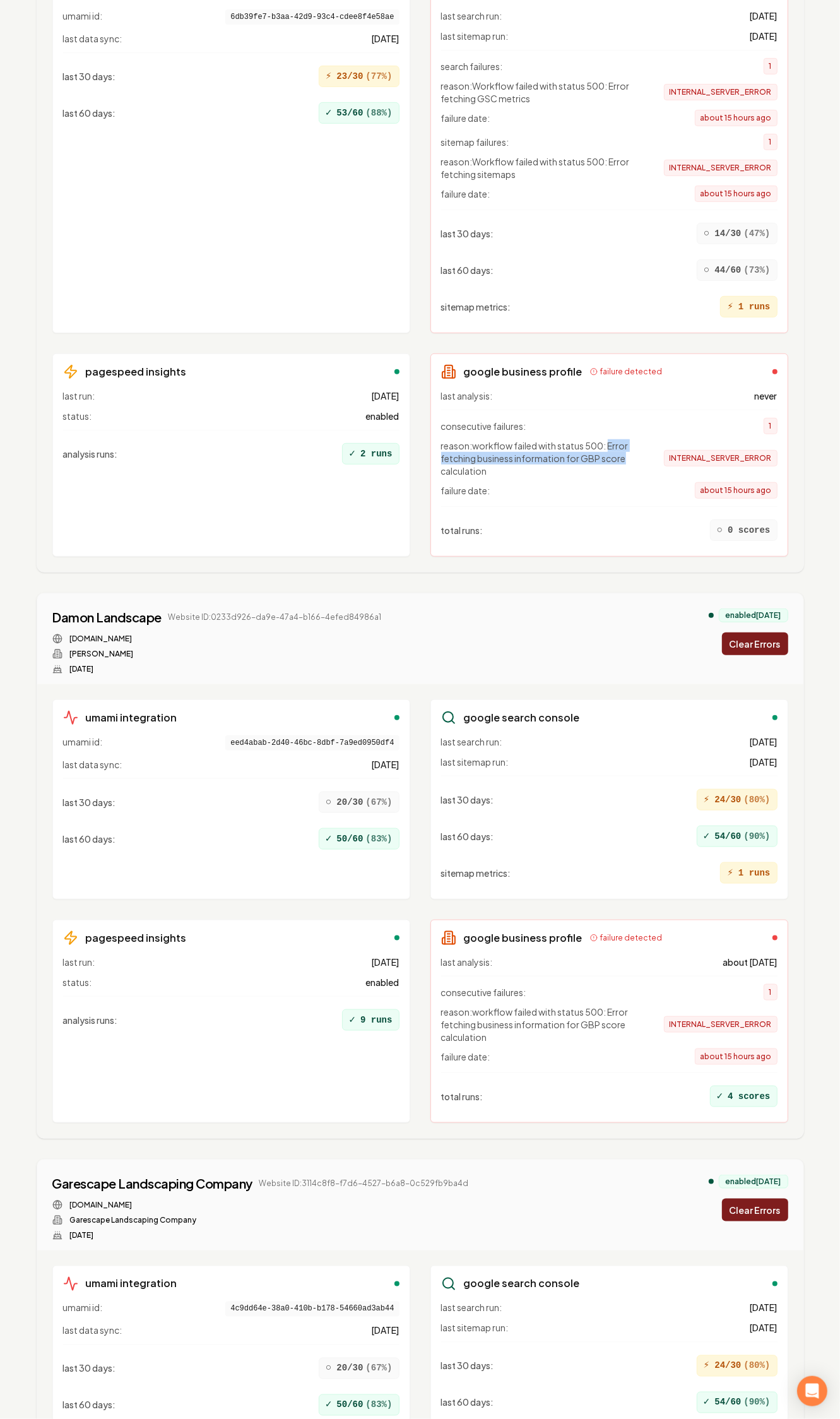
drag, startPoint x: 623, startPoint y: 436, endPoint x: 610, endPoint y: 424, distance: 17.7
click at [610, 439] on span "reason: workflow failed with status 500: Error fetching business information fo…" at bounding box center [542, 458] width 202 height 38
copy span "Error fetching business information for GBP score"
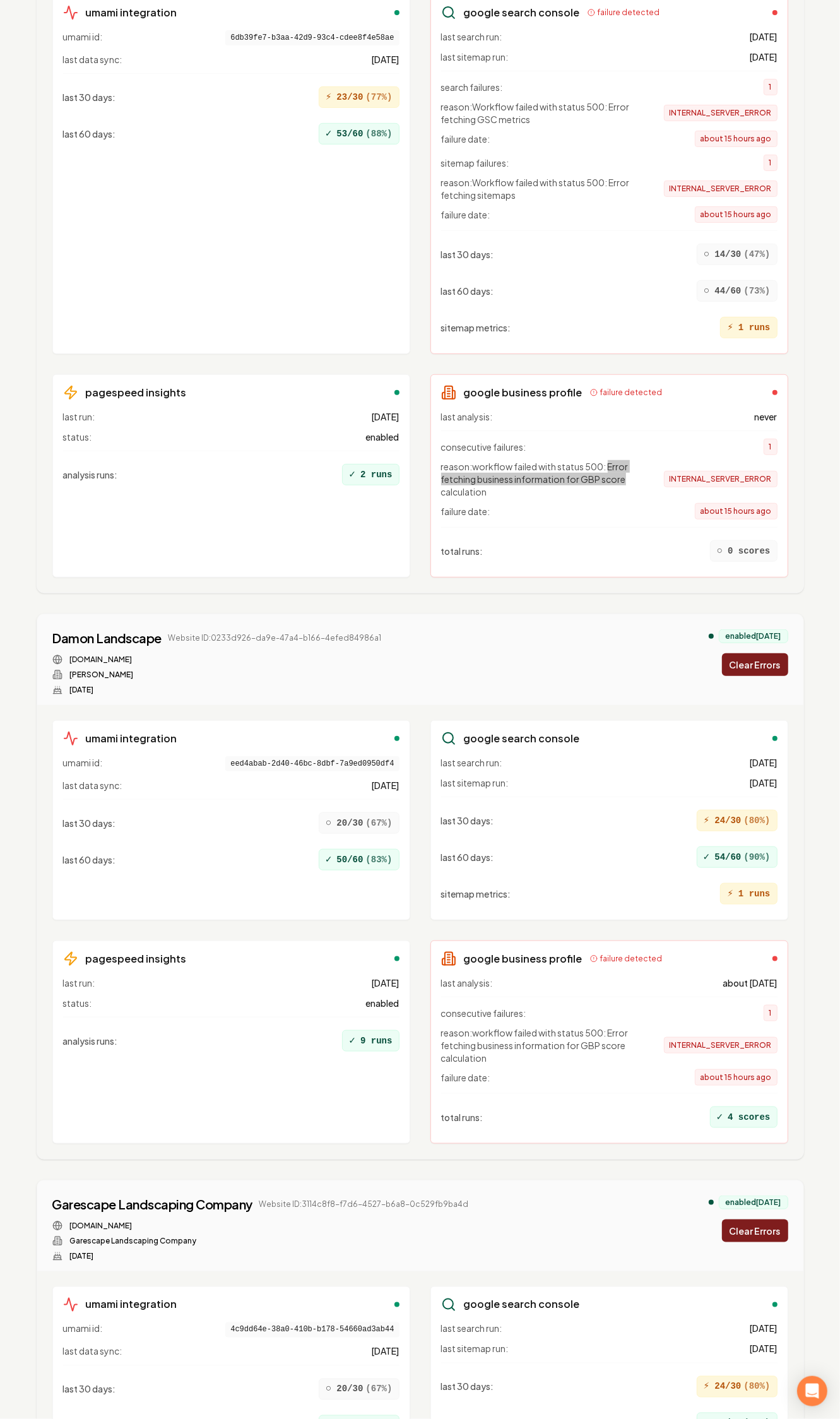
scroll to position [0, 0]
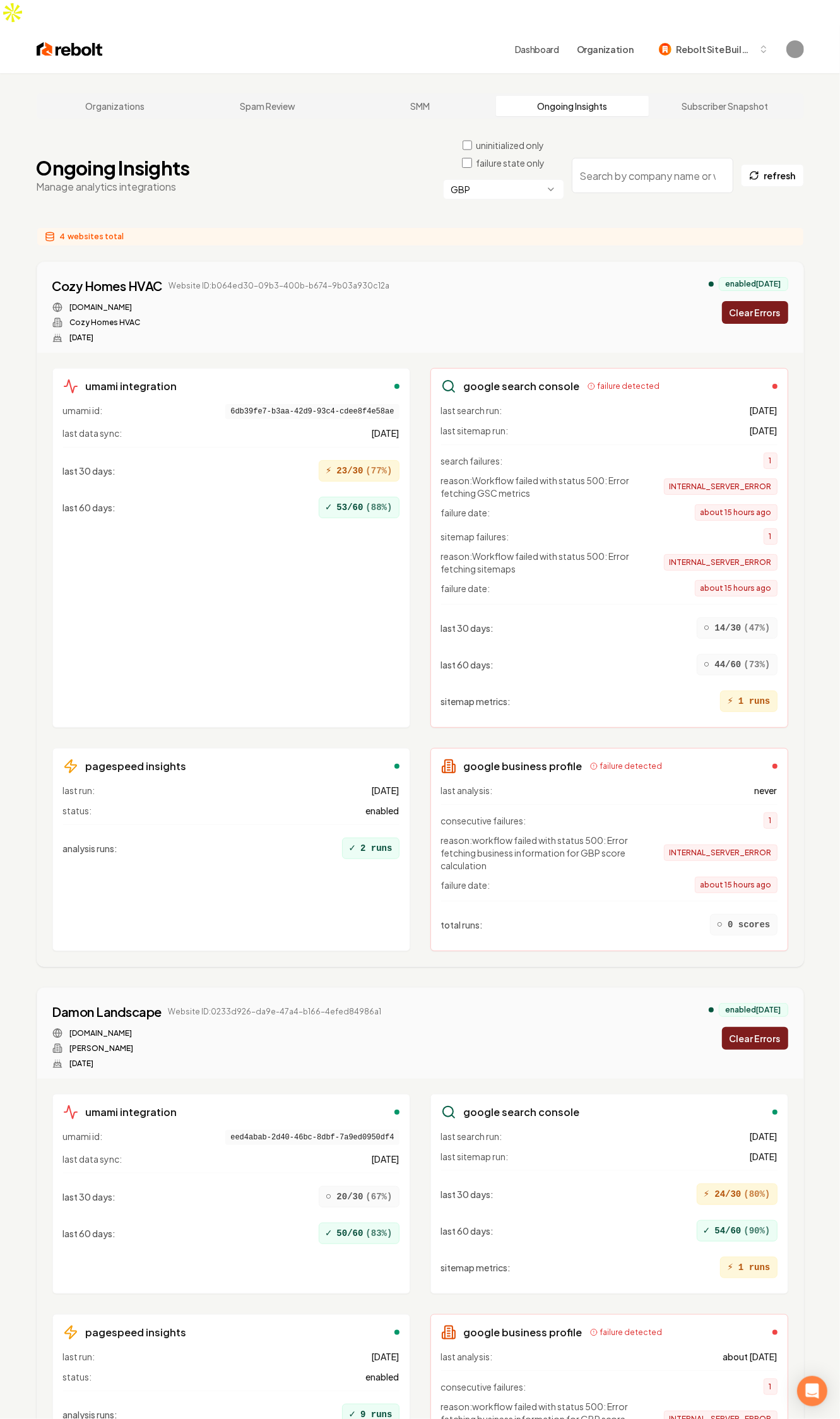
click at [506, 179] on div "GBP" at bounding box center [503, 196] width 121 height 33
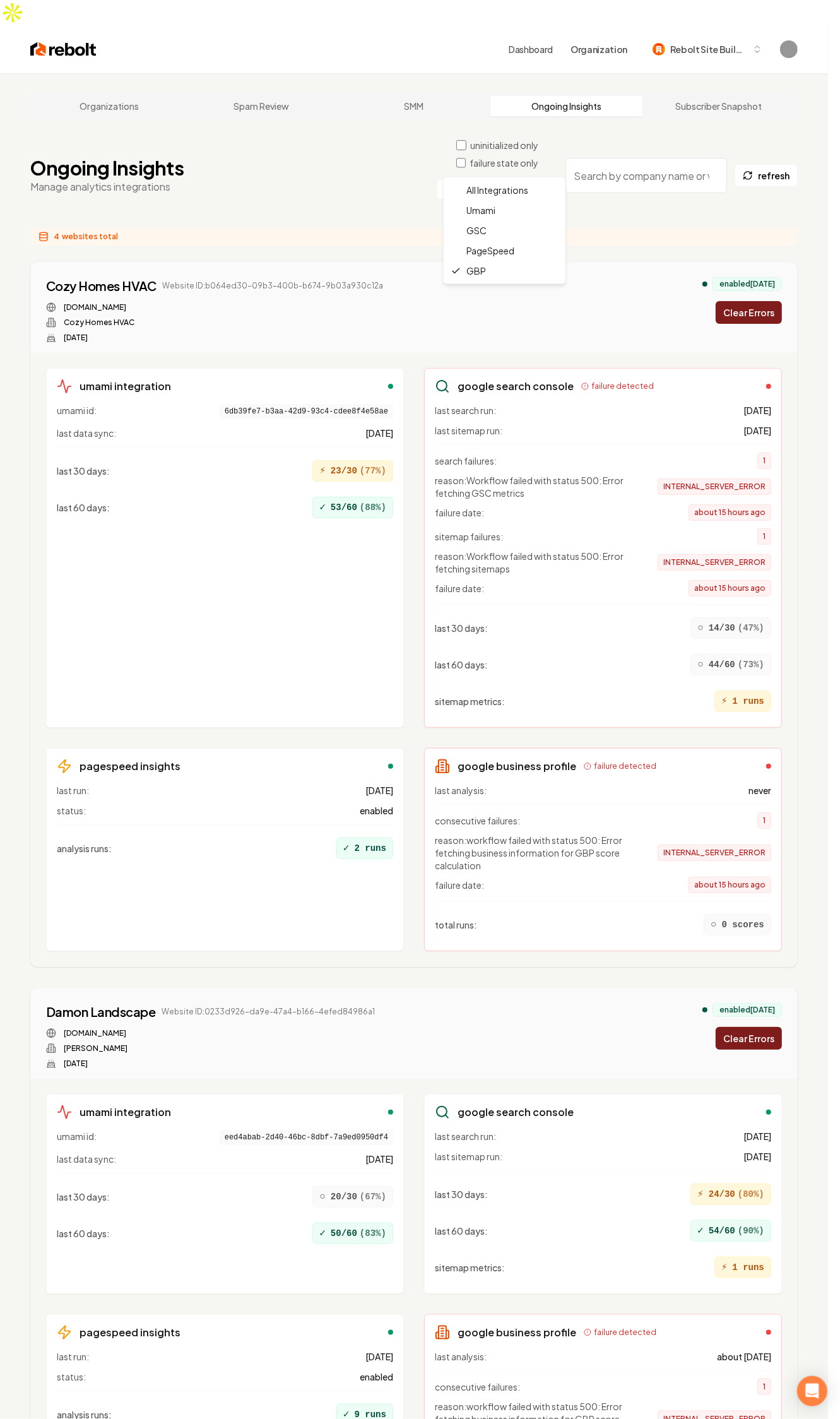
click at [518, 163] on html "Dashboard Organization Rebolt Site Builder Organizations Spam Review SMM Ongoin…" at bounding box center [420, 710] width 840 height 1419
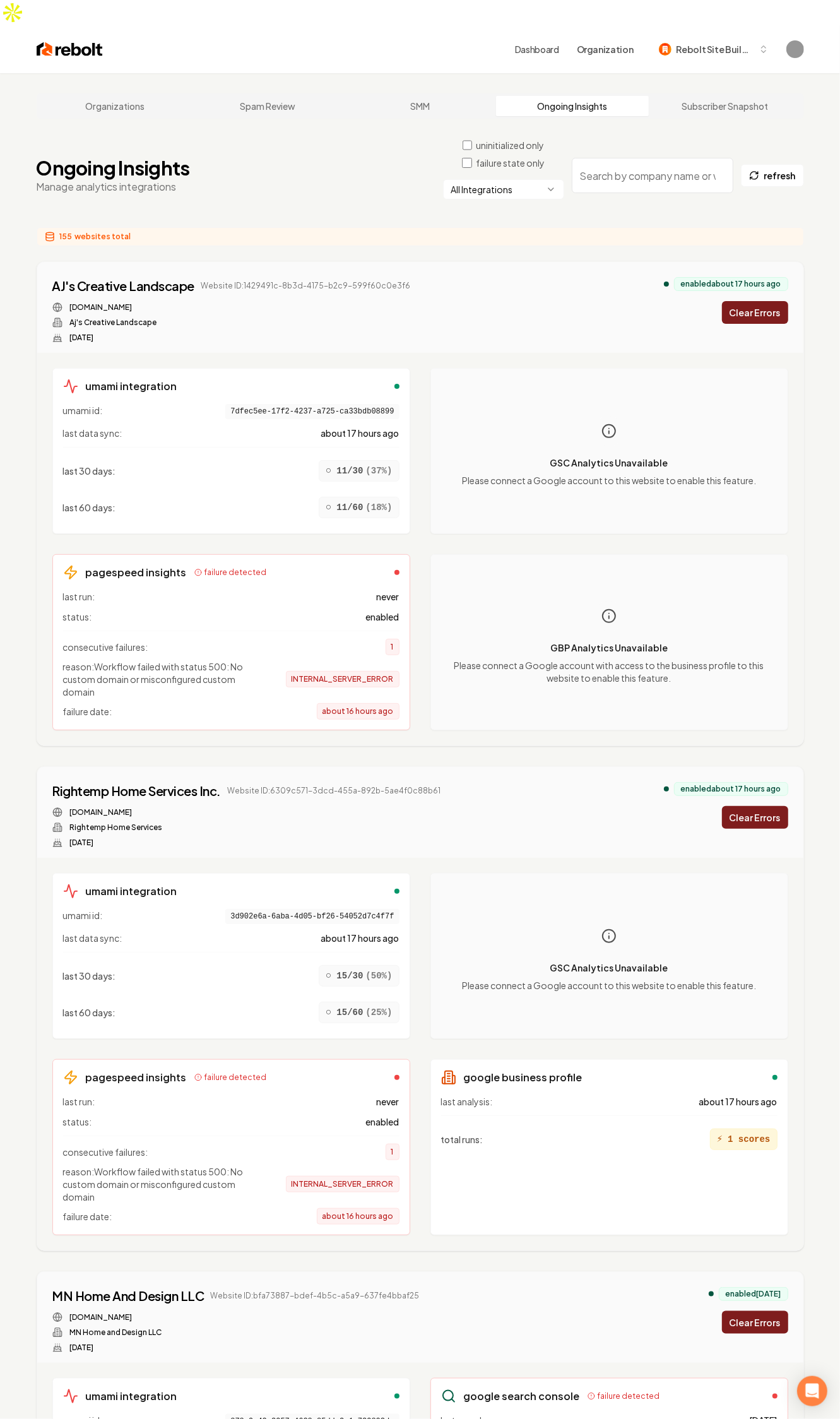
click at [508, 502] on div "GSC Analytics Unavailable Please connect a Google account to this website to en…" at bounding box center [609, 451] width 358 height 166
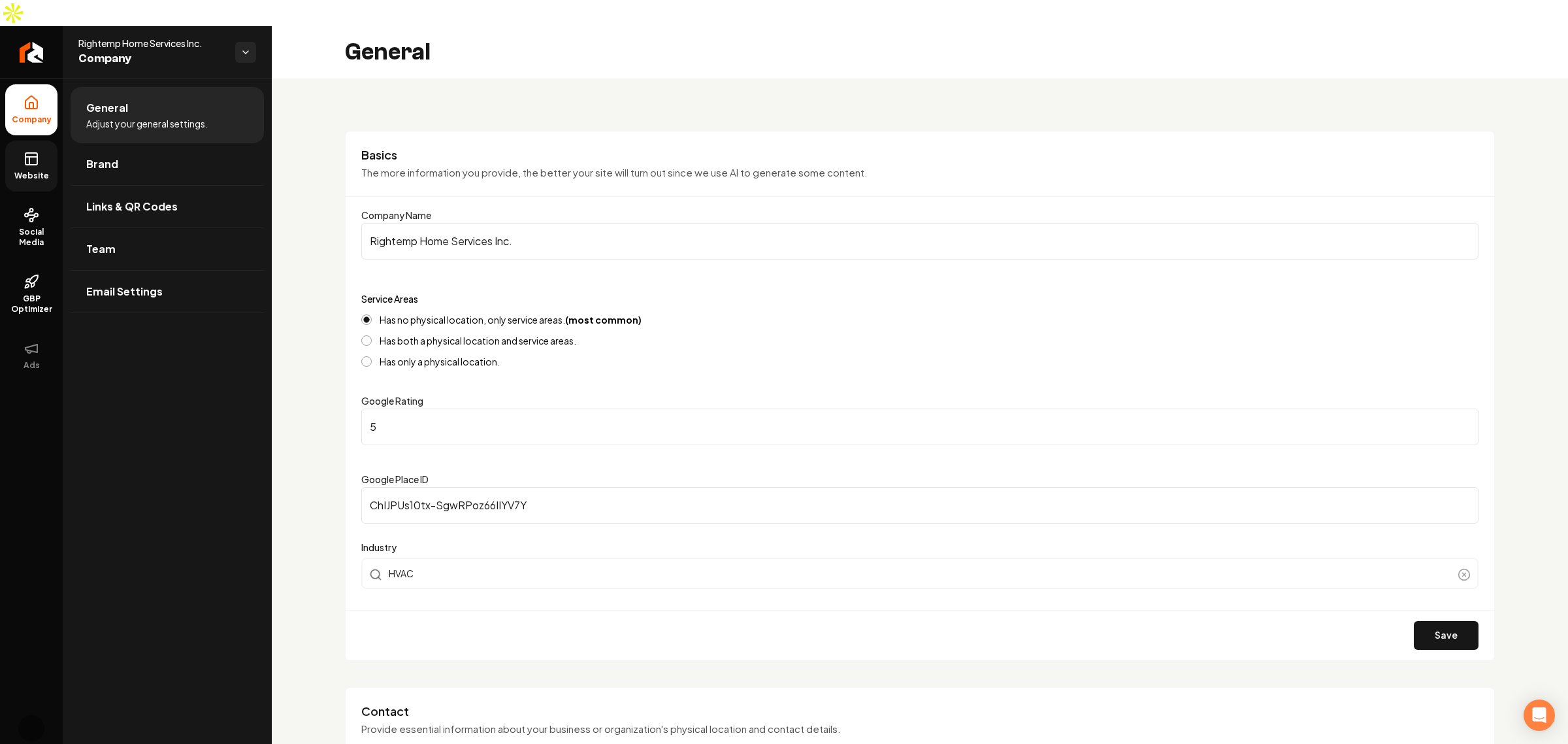
click at [14, 140] on link "Website" at bounding box center [32, 166] width 53 height 51
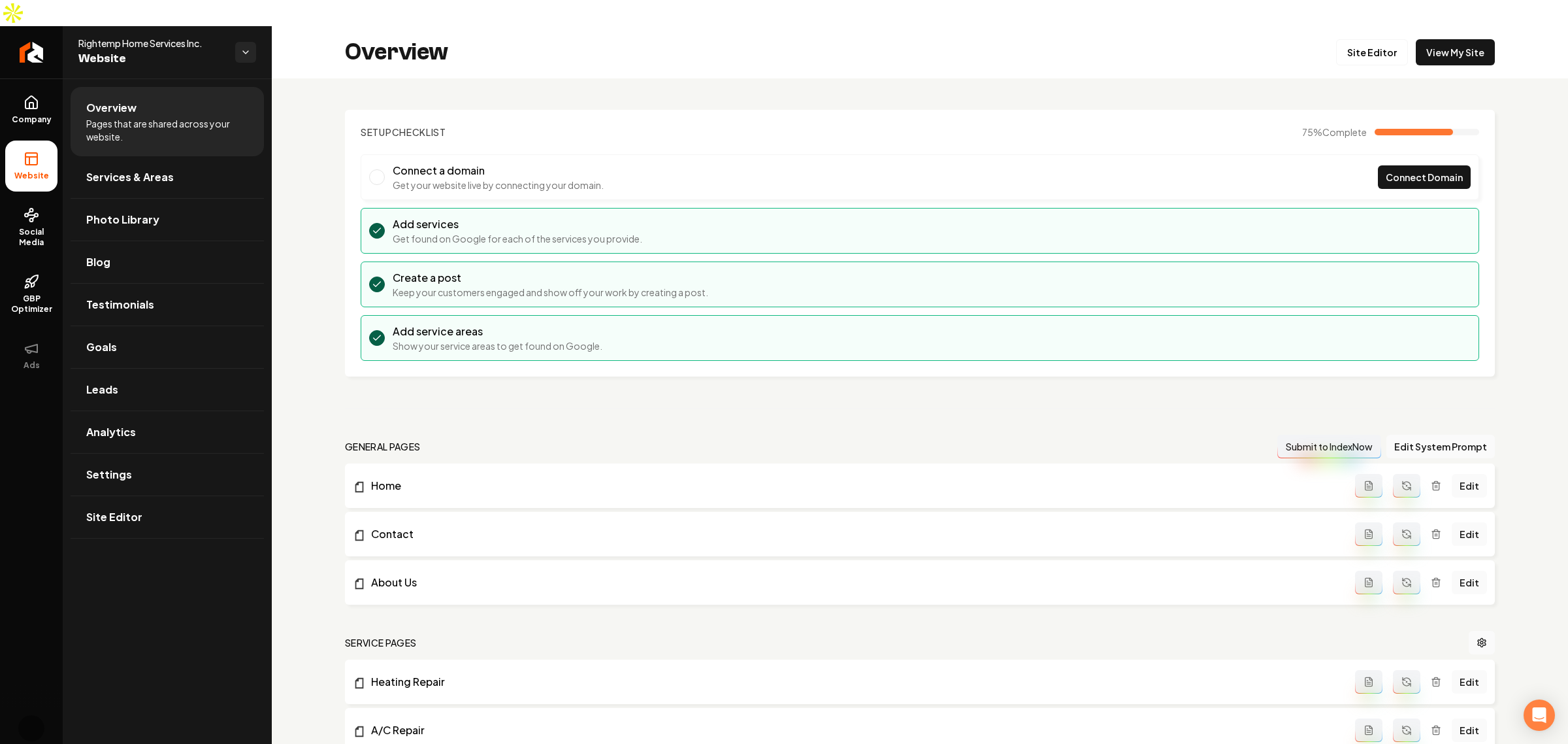
click at [506, 163] on h3 "Connect a domain" at bounding box center [497, 171] width 211 height 16
click at [591, 163] on h3 "Connect a domain" at bounding box center [497, 171] width 211 height 16
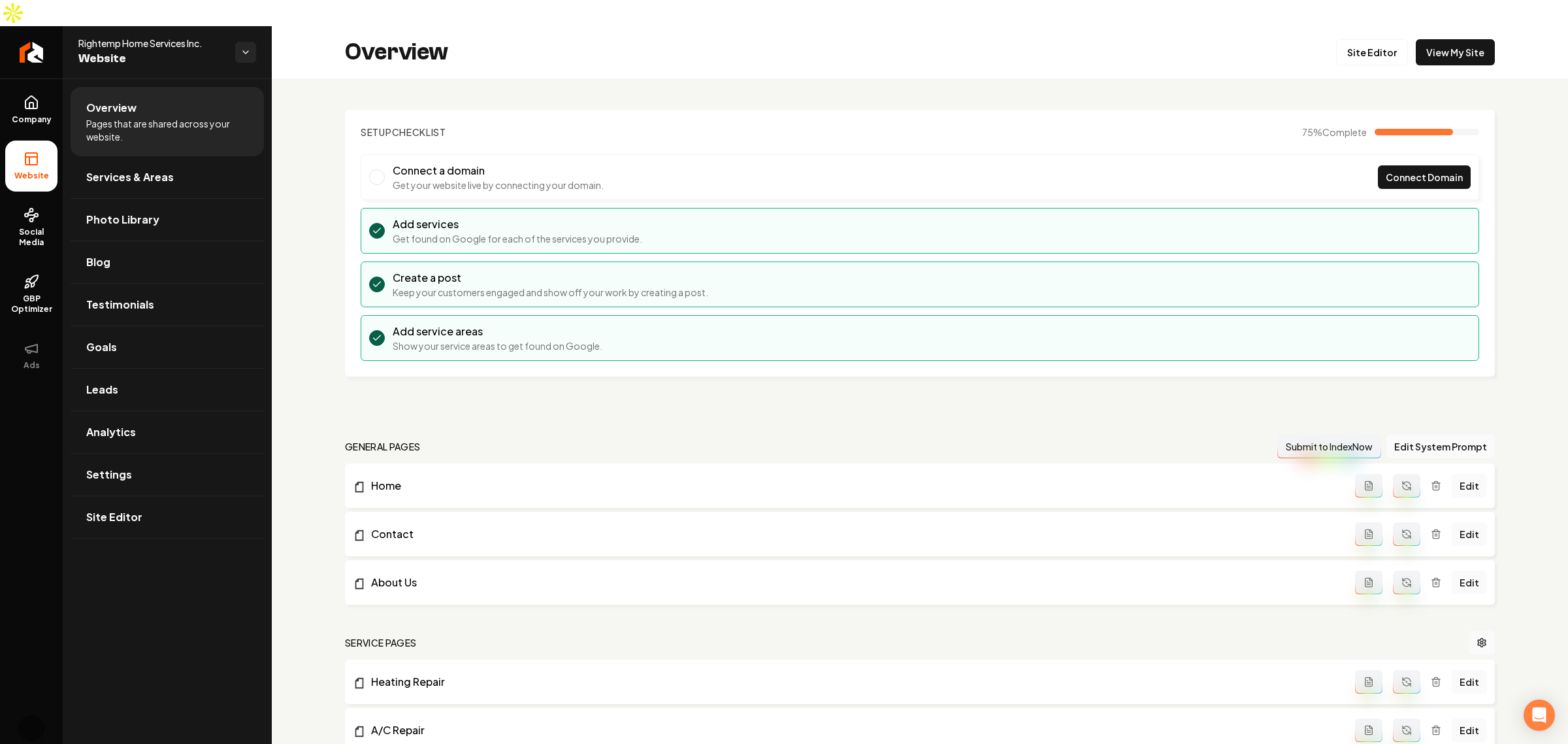
click at [591, 163] on h3 "Connect a domain" at bounding box center [497, 171] width 211 height 16
click at [580, 179] on p "Get your website live by connecting your domain." at bounding box center [497, 185] width 211 height 13
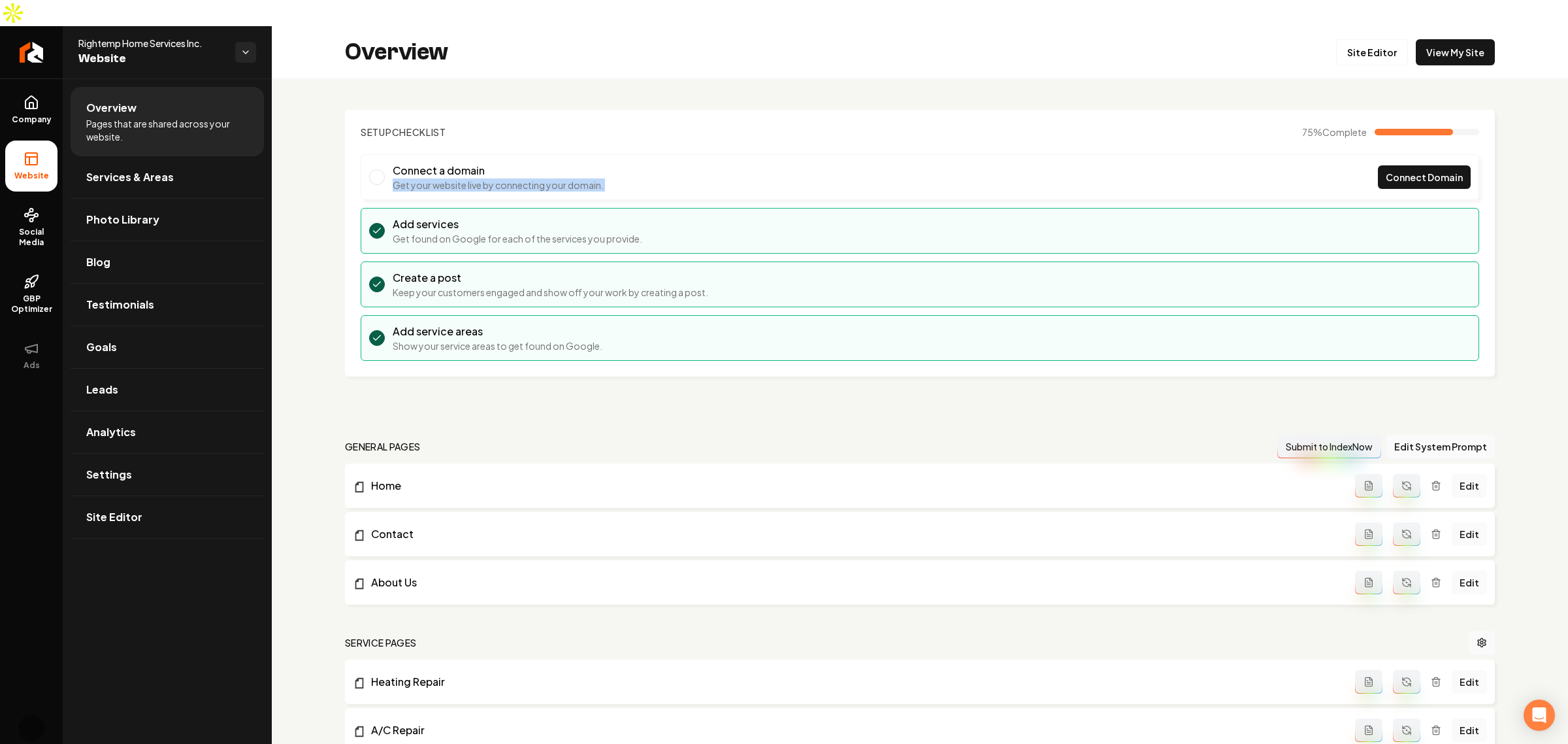
click at [580, 179] on p "Get your website live by connecting your domain." at bounding box center [497, 185] width 211 height 13
click at [1391, 165] on link "Connect Domain" at bounding box center [1424, 176] width 92 height 23
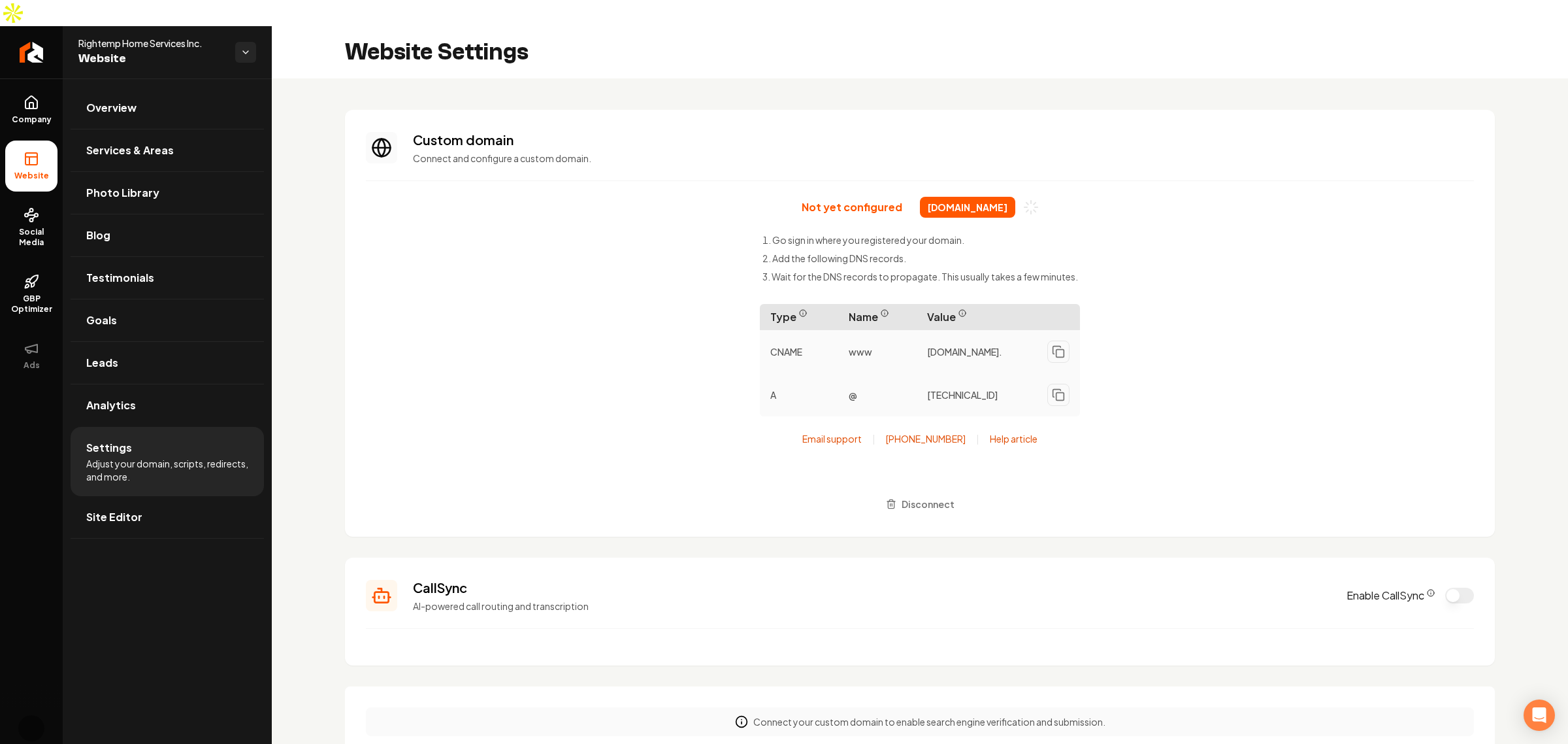
click at [617, 233] on div "Not yet configured rightemphomeservices.com Go sign in where you registered you…" at bounding box center [920, 356] width 1108 height 319
click at [942, 197] on span "[DOMAIN_NAME]" at bounding box center [968, 207] width 96 height 21
